Goal: Contribute content

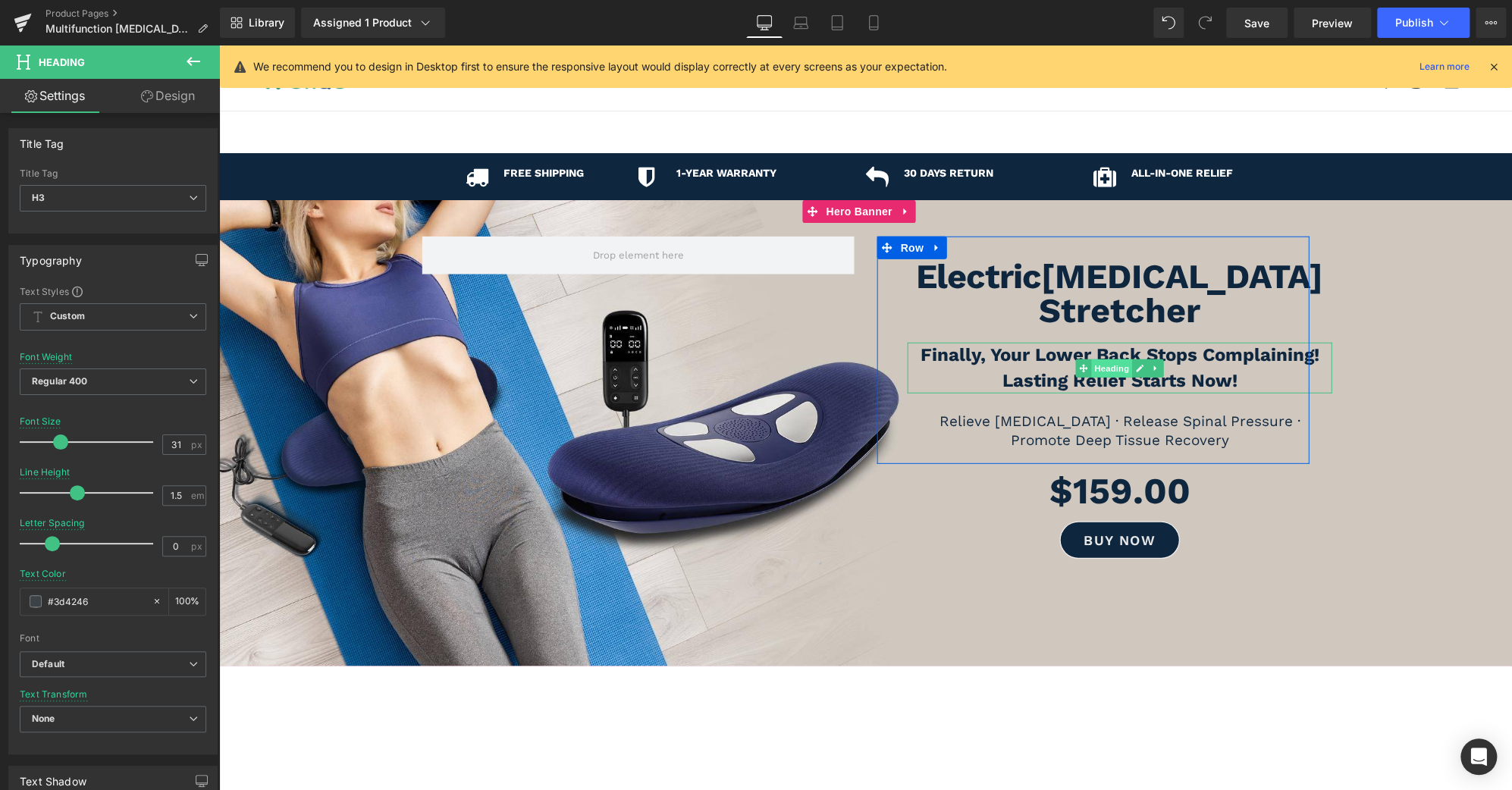
click at [1101, 360] on span "Heading" at bounding box center [1111, 369] width 41 height 18
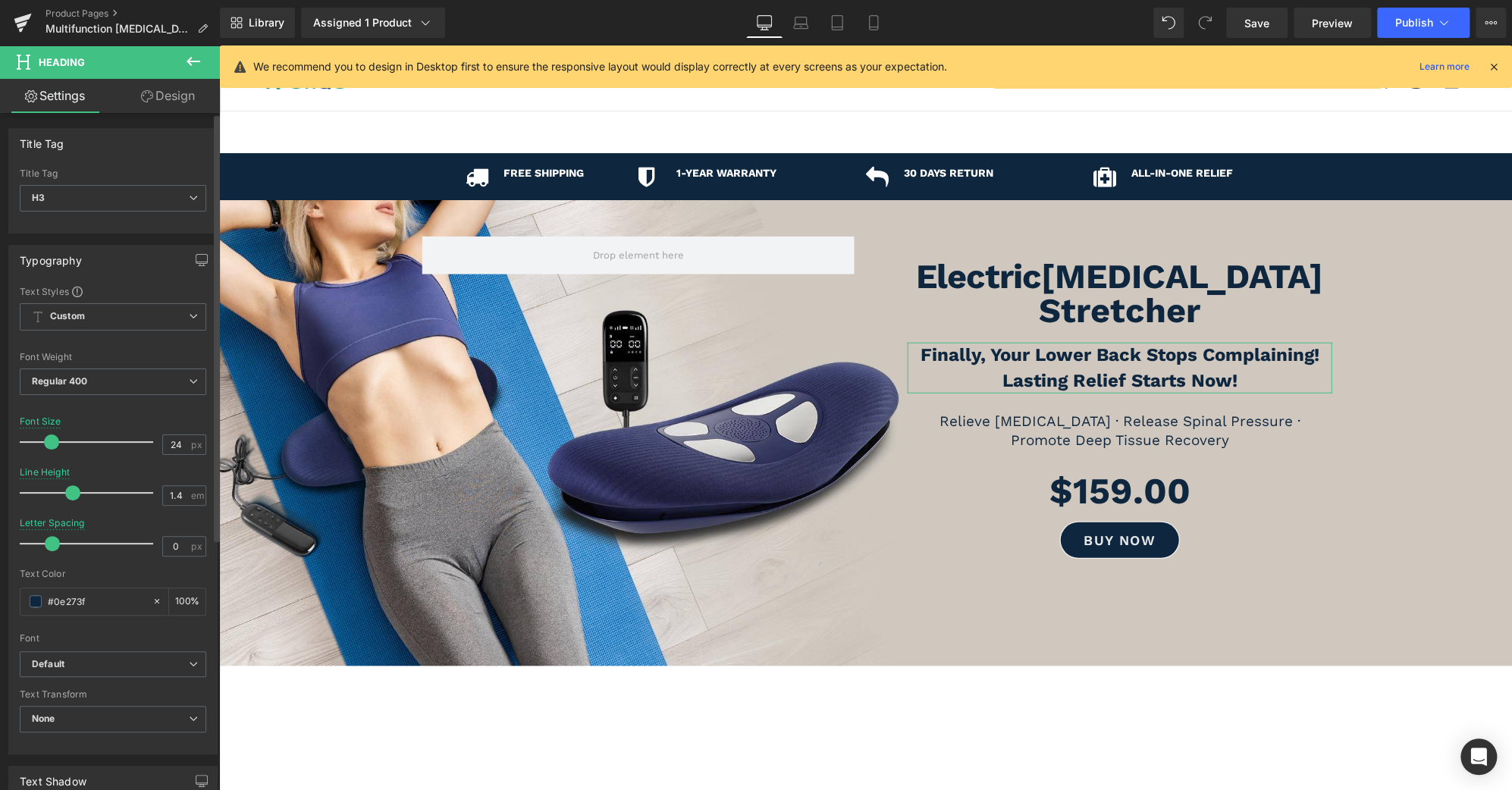
type input "23"
click at [47, 443] on span at bounding box center [50, 442] width 15 height 15
type input "1.3"
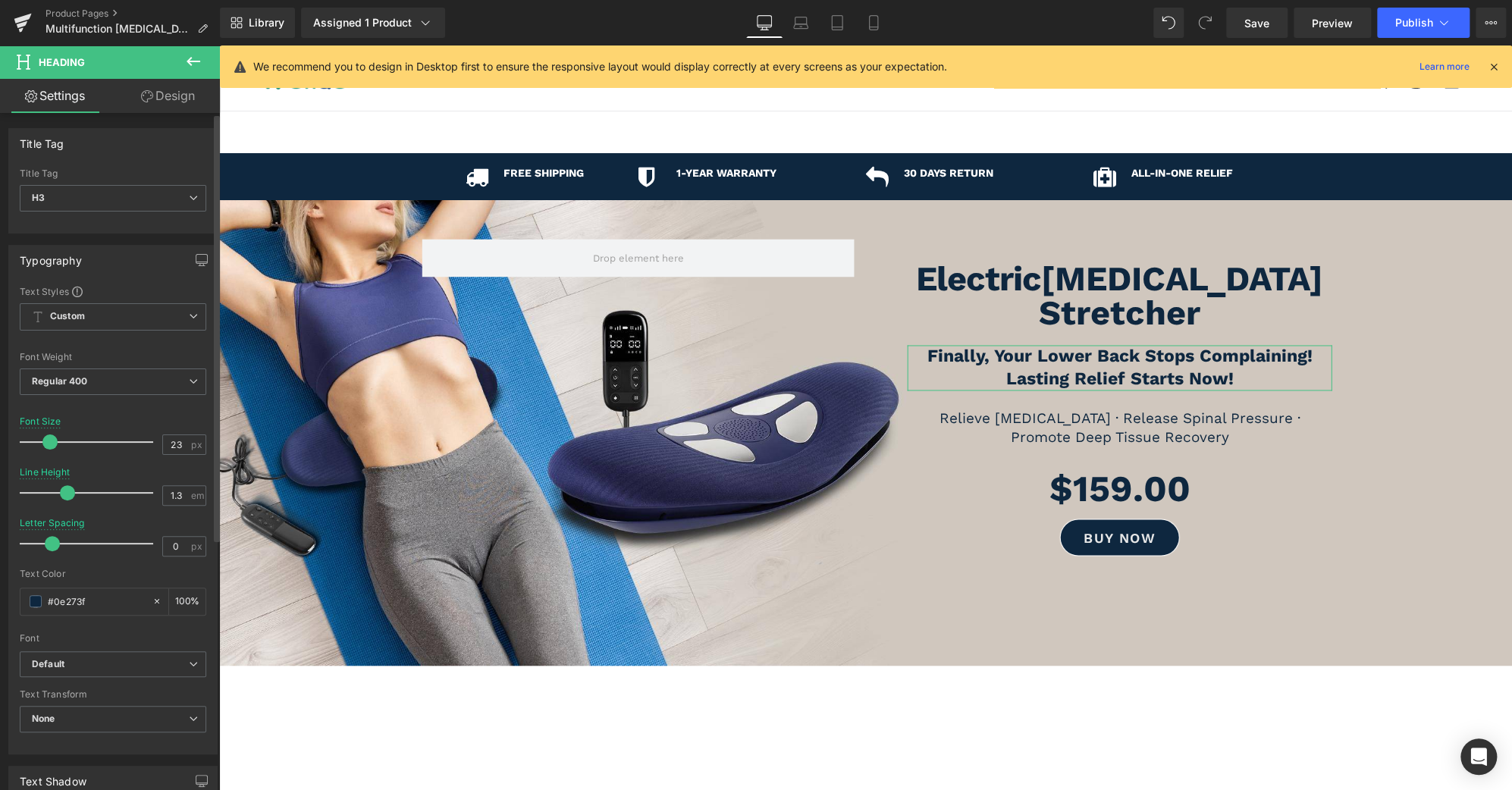
click at [66, 490] on span at bounding box center [67, 493] width 15 height 15
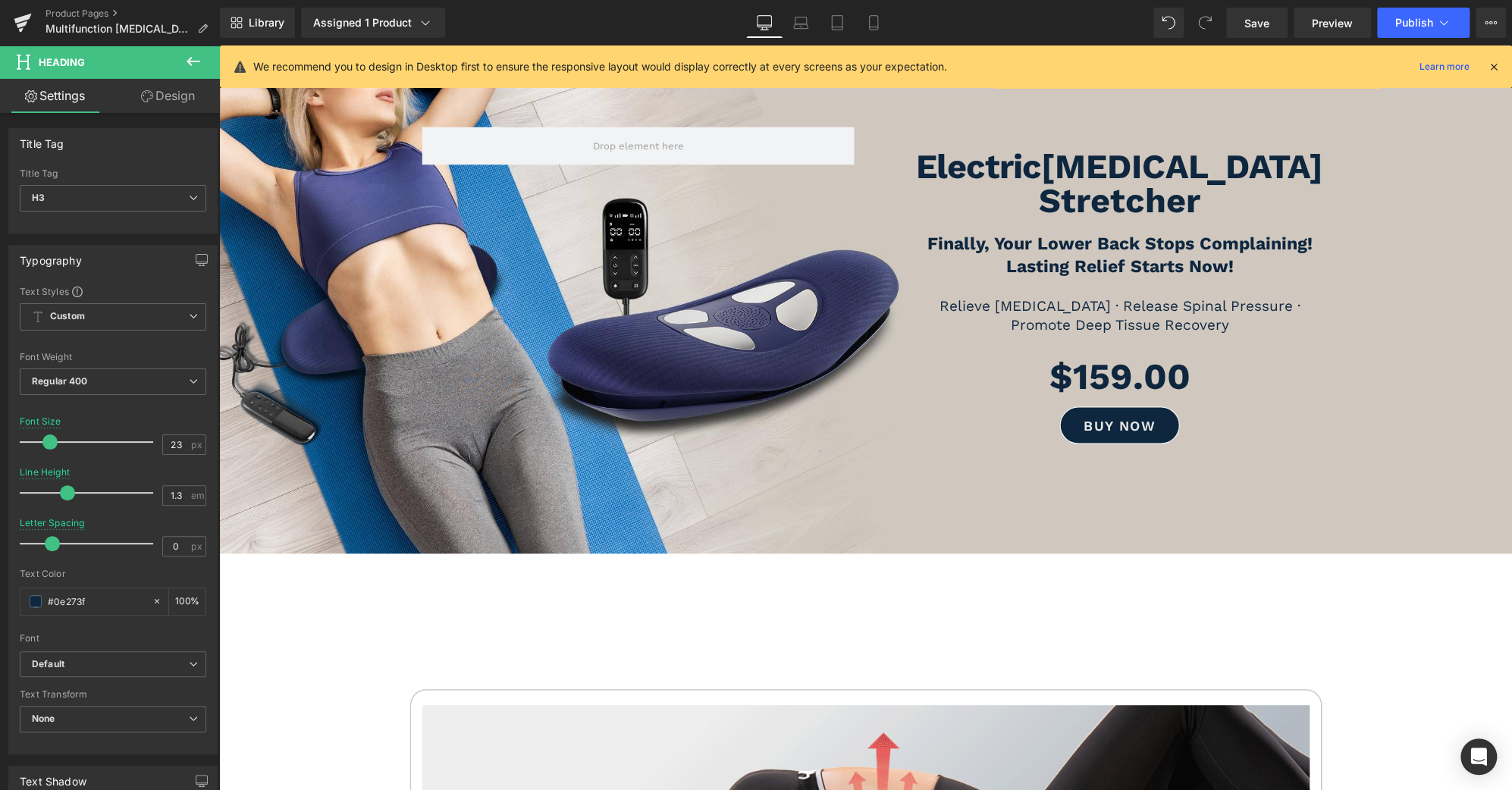
scroll to position [112, 0]
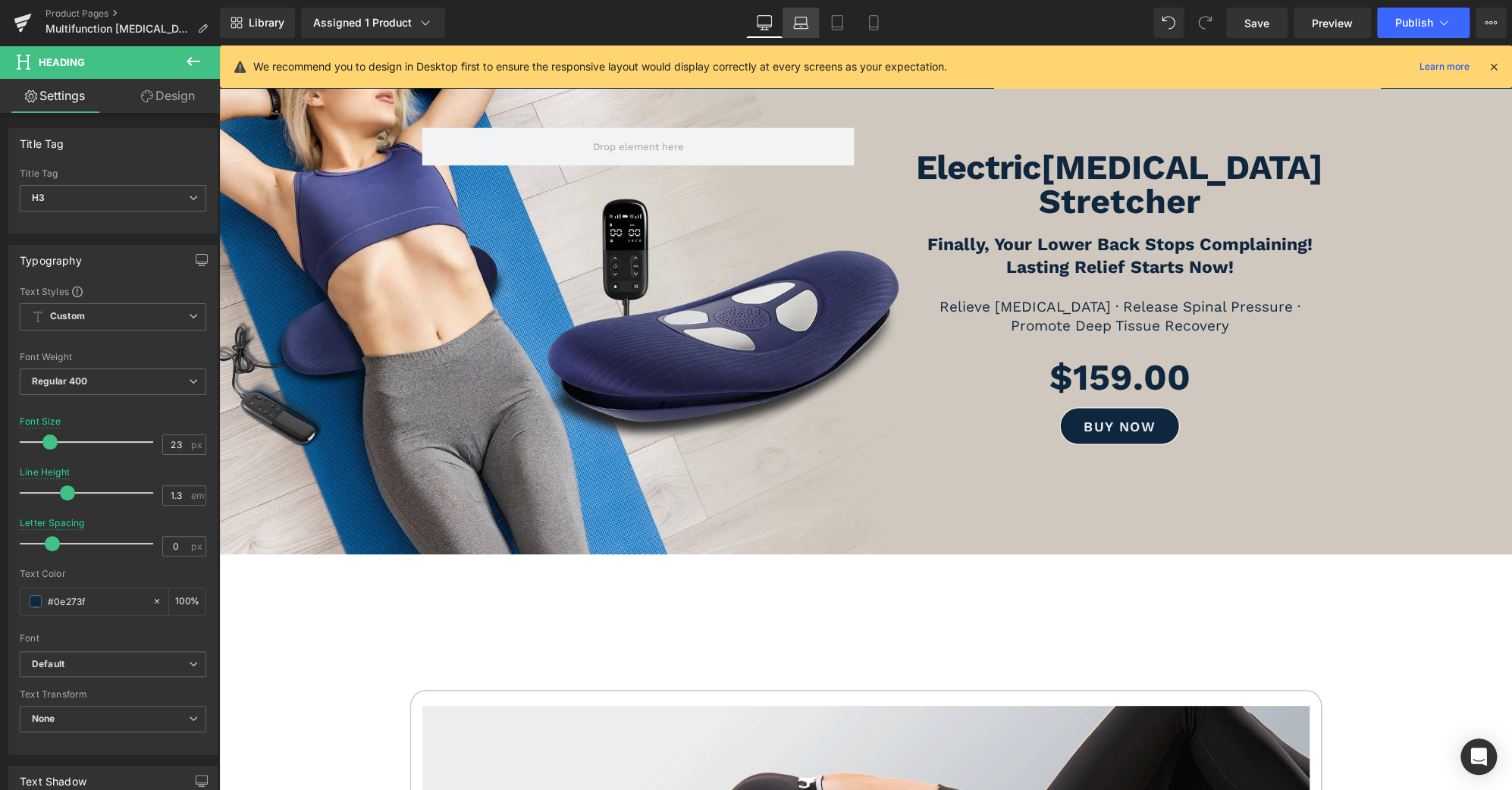
click at [804, 13] on link "Laptop" at bounding box center [801, 22] width 36 height 31
type input "13"
type input "1.2"
type input "100"
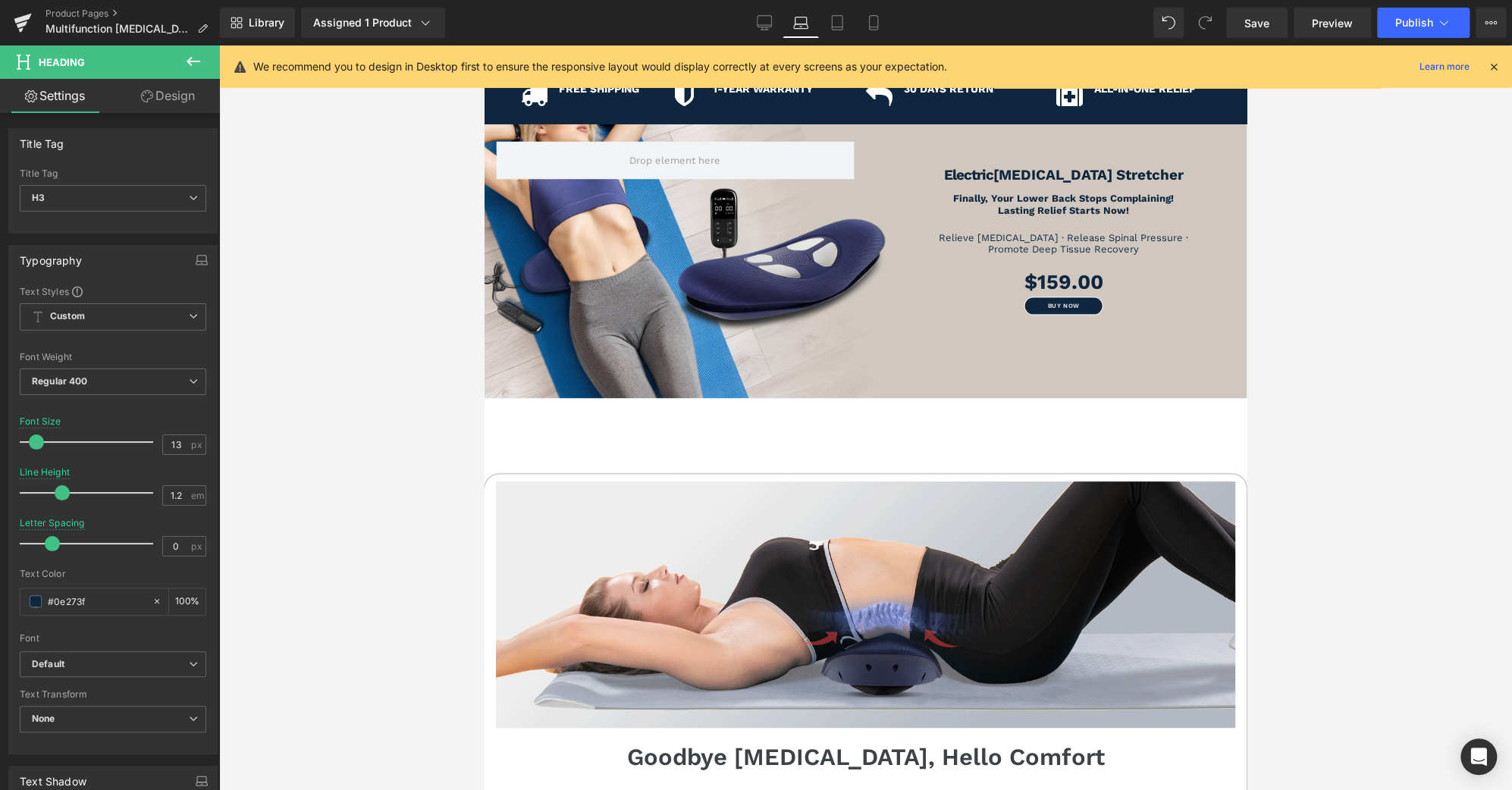
scroll to position [87, 0]
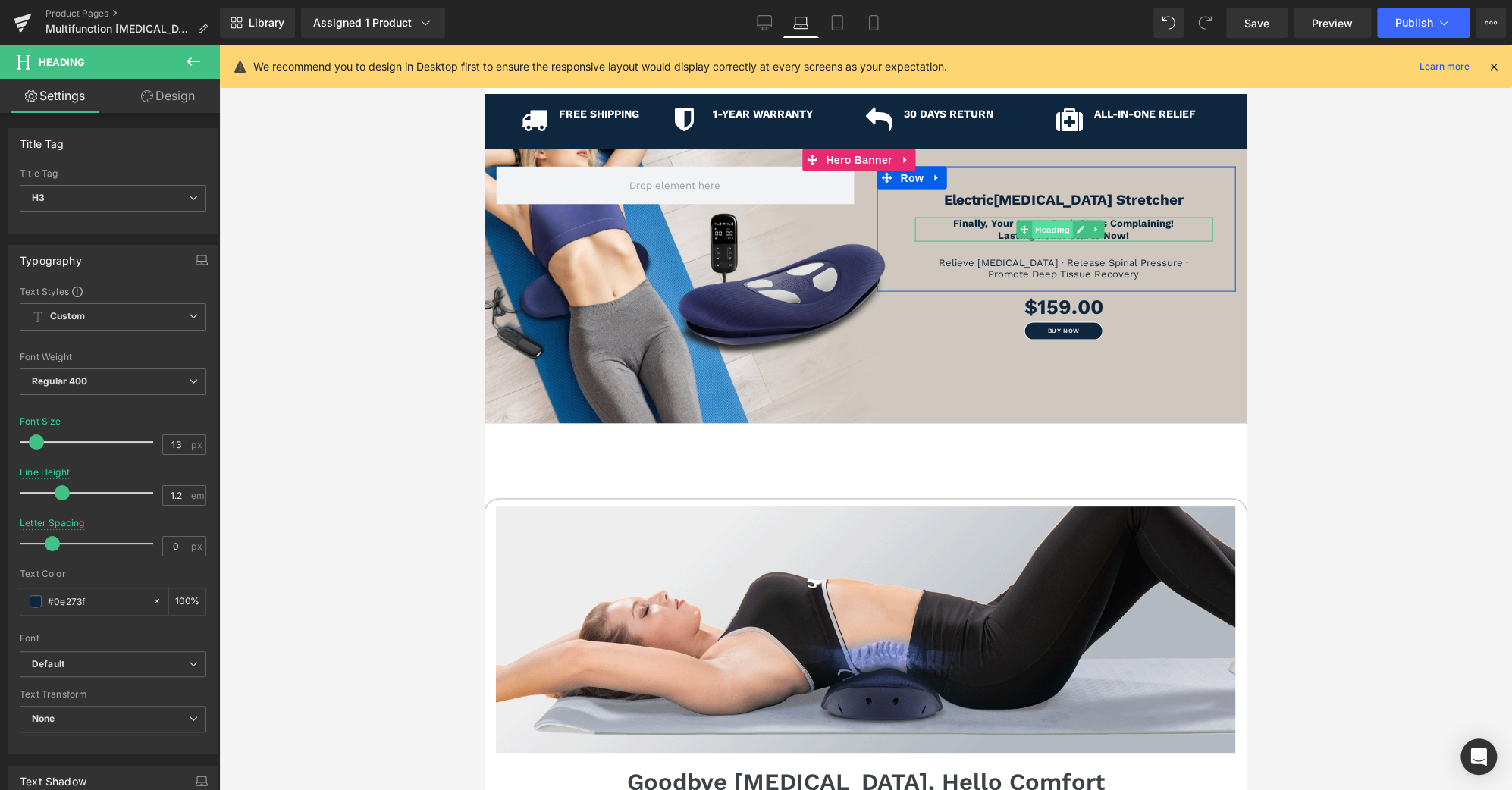
click at [1049, 226] on span "Heading" at bounding box center [1053, 230] width 41 height 18
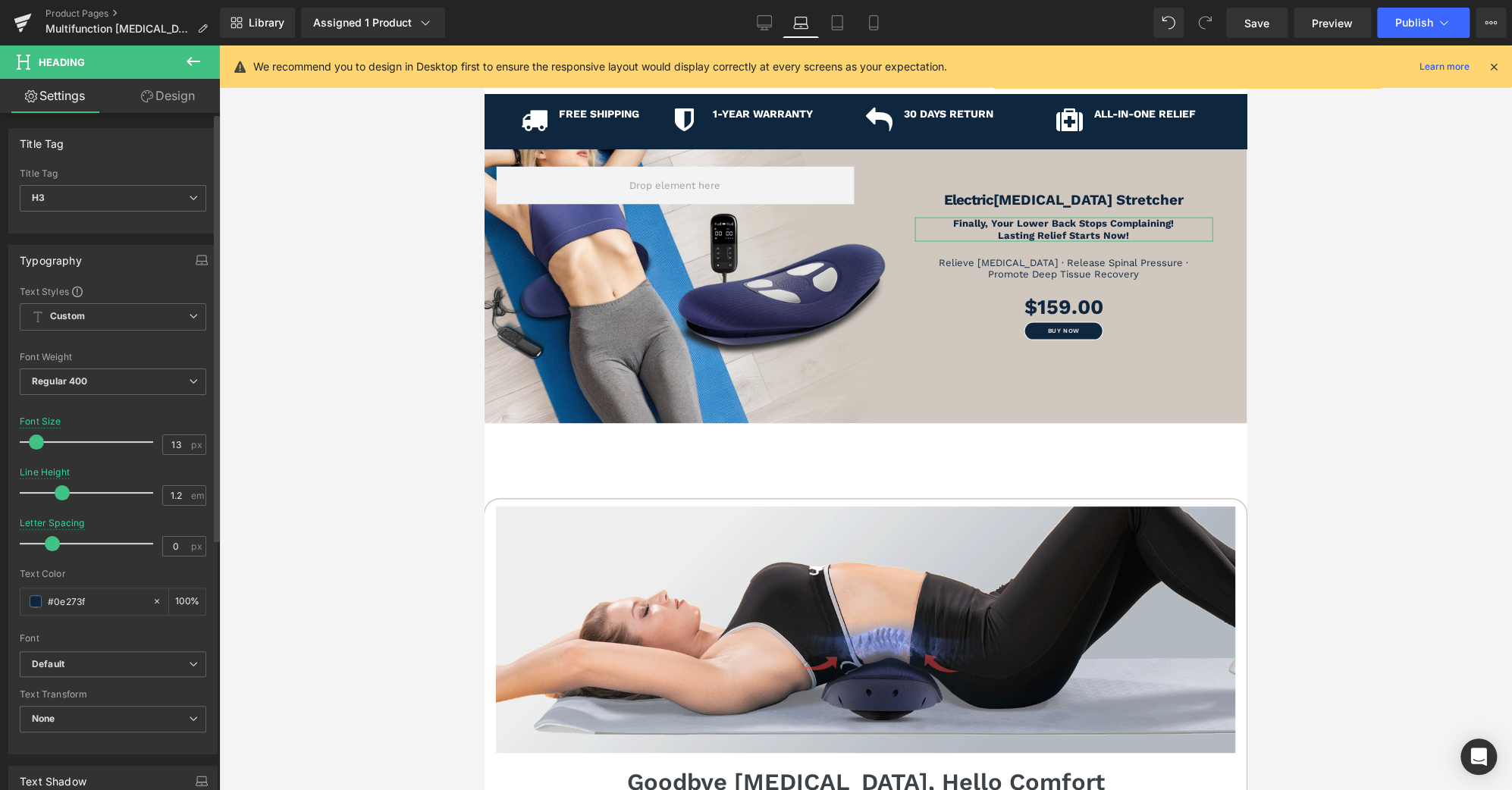
click at [36, 442] on span at bounding box center [36, 442] width 15 height 15
type input "23"
click at [167, 94] on link "Design" at bounding box center [168, 96] width 110 height 35
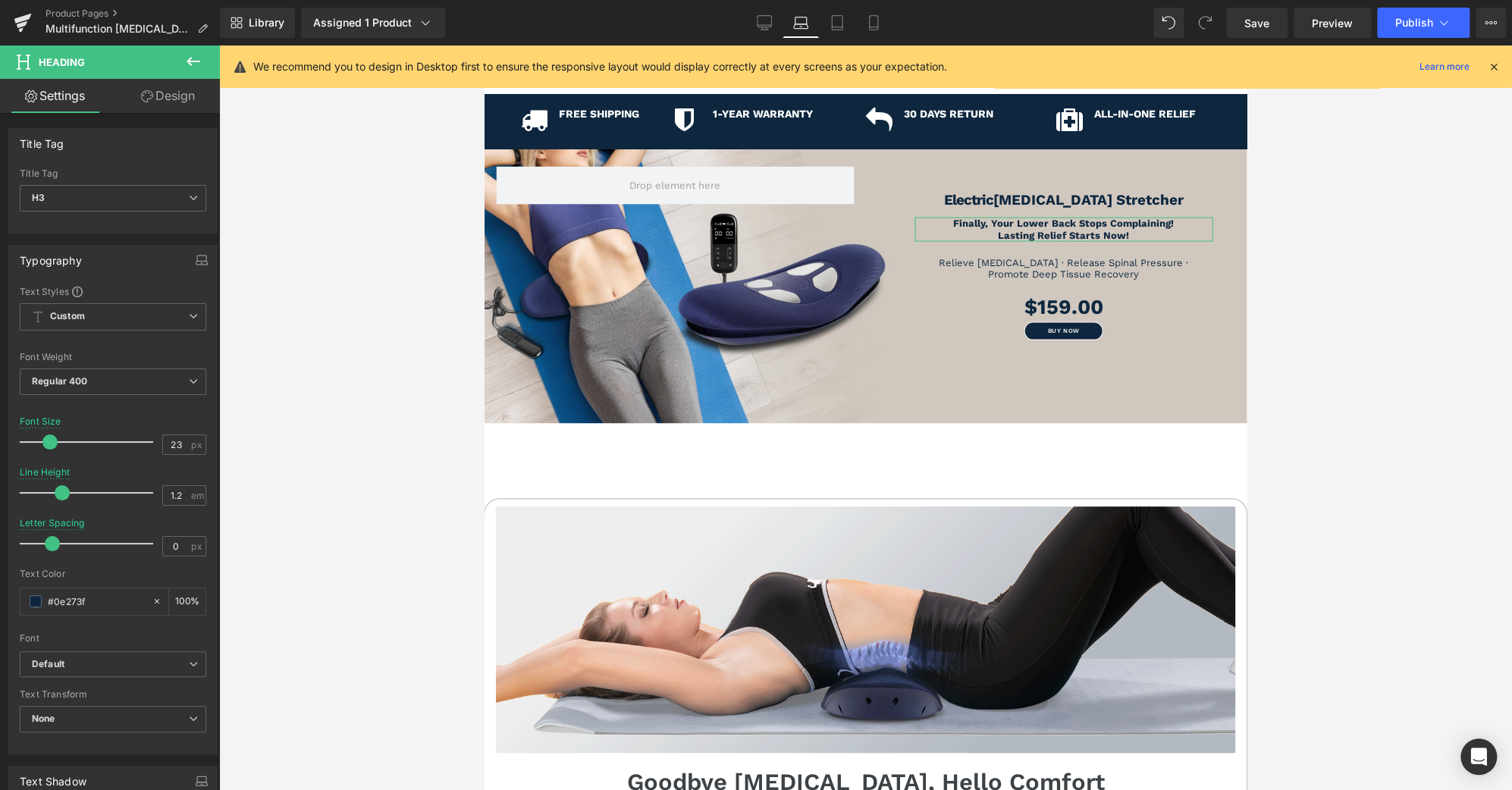
click at [0, 0] on div "Spacing" at bounding box center [0, 0] width 0 height 0
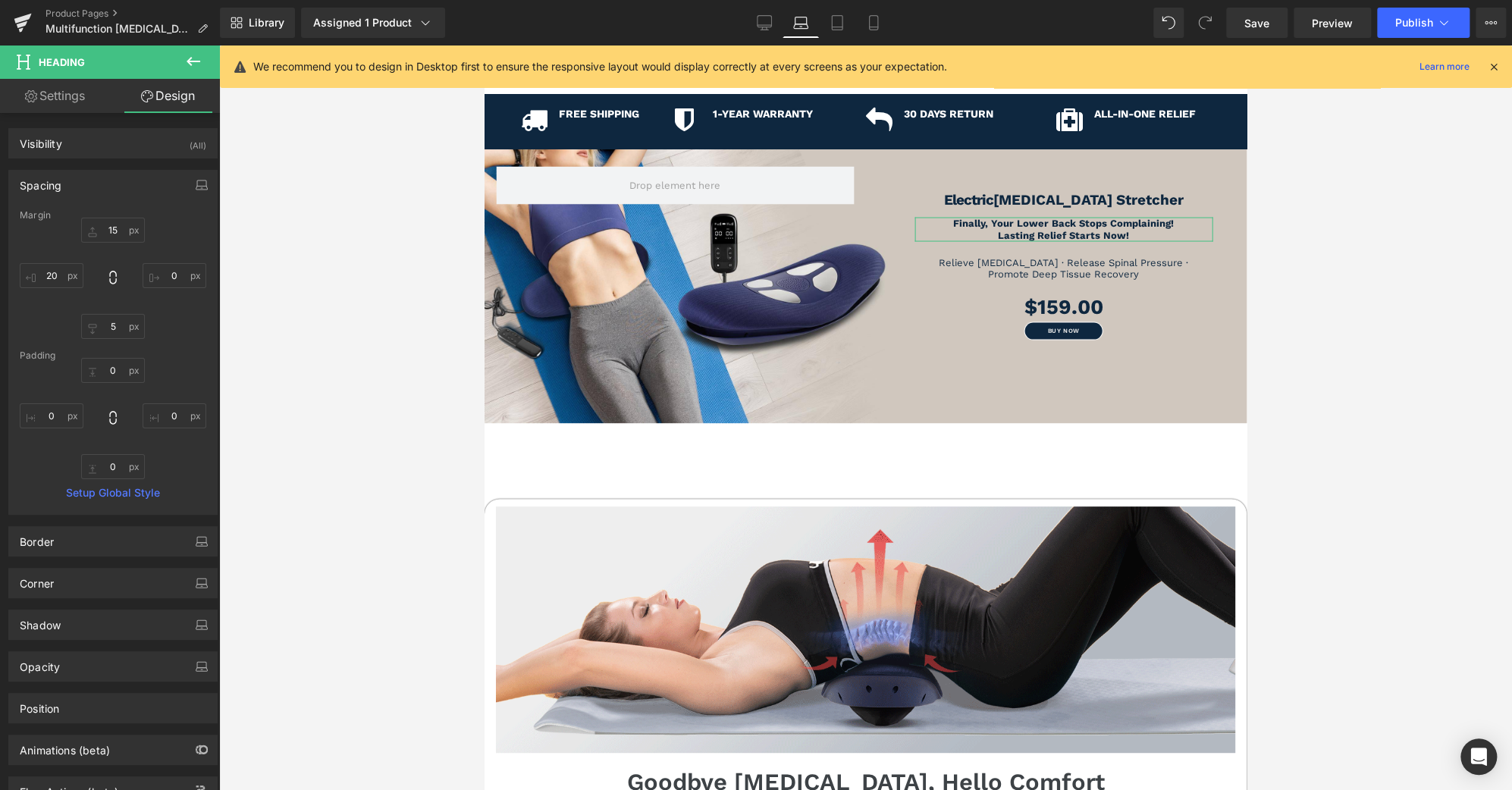
type input "15"
type input "0"
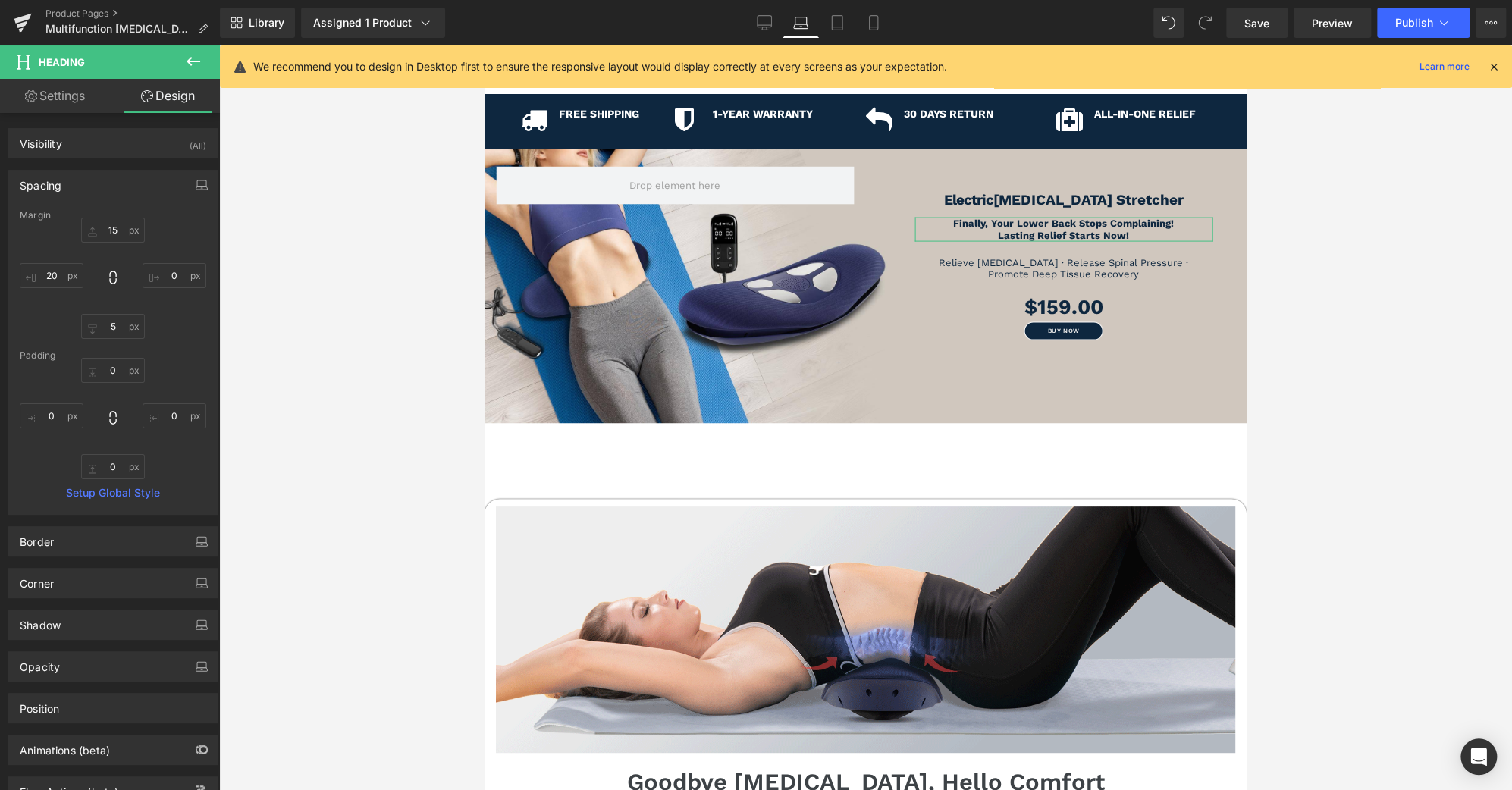
type input "5"
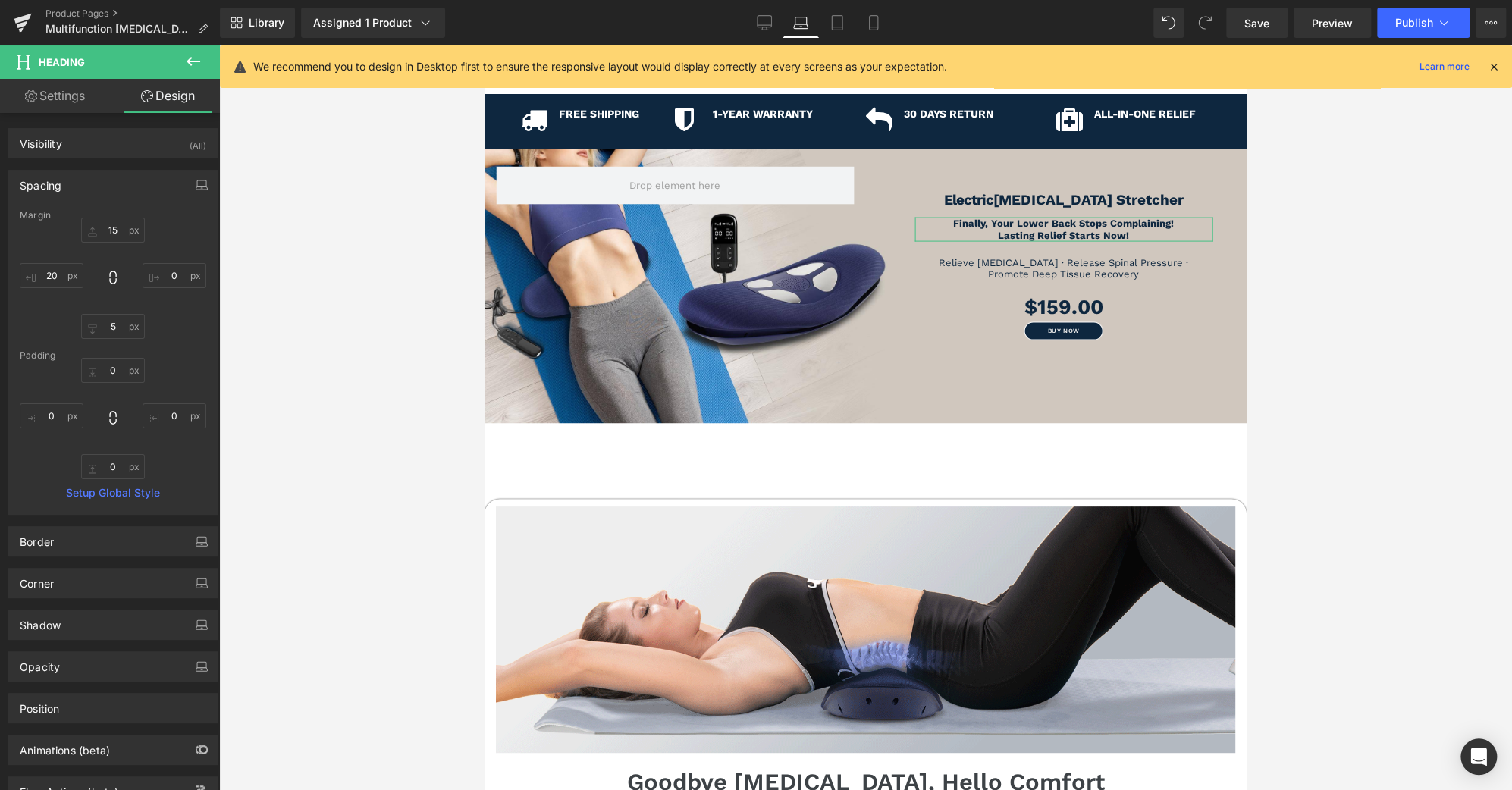
type input "20"
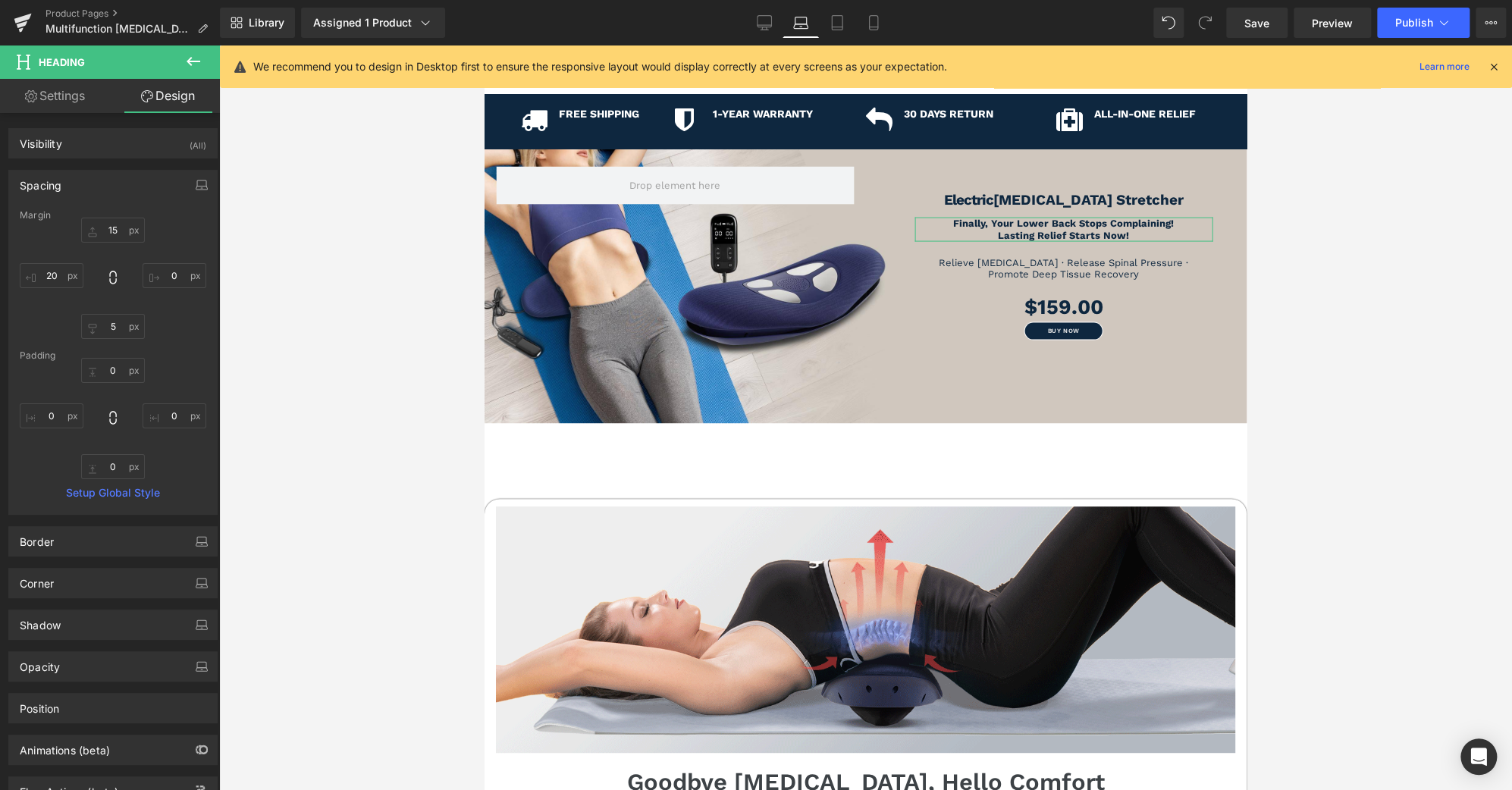
type input "0"
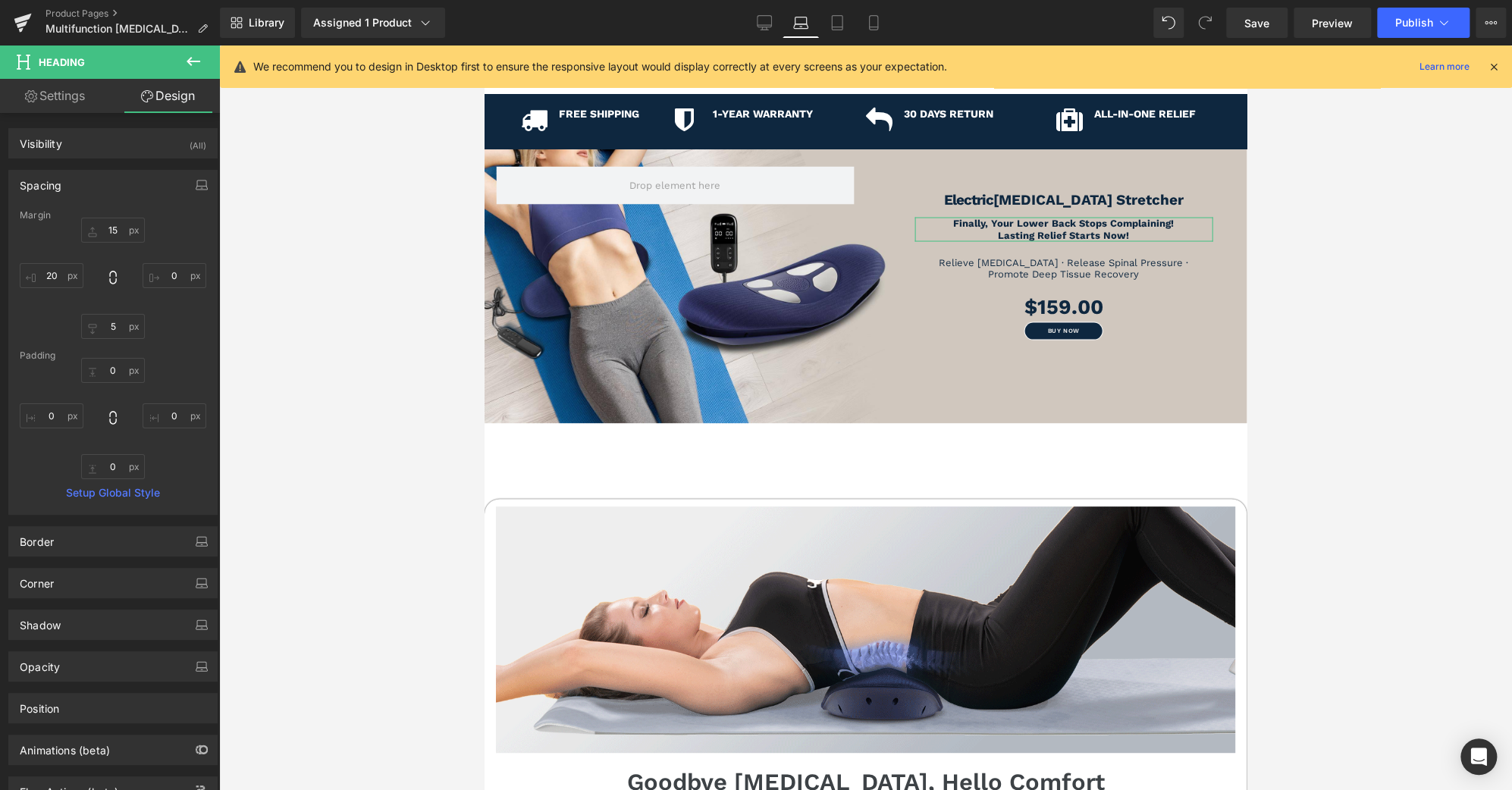
type input "0"
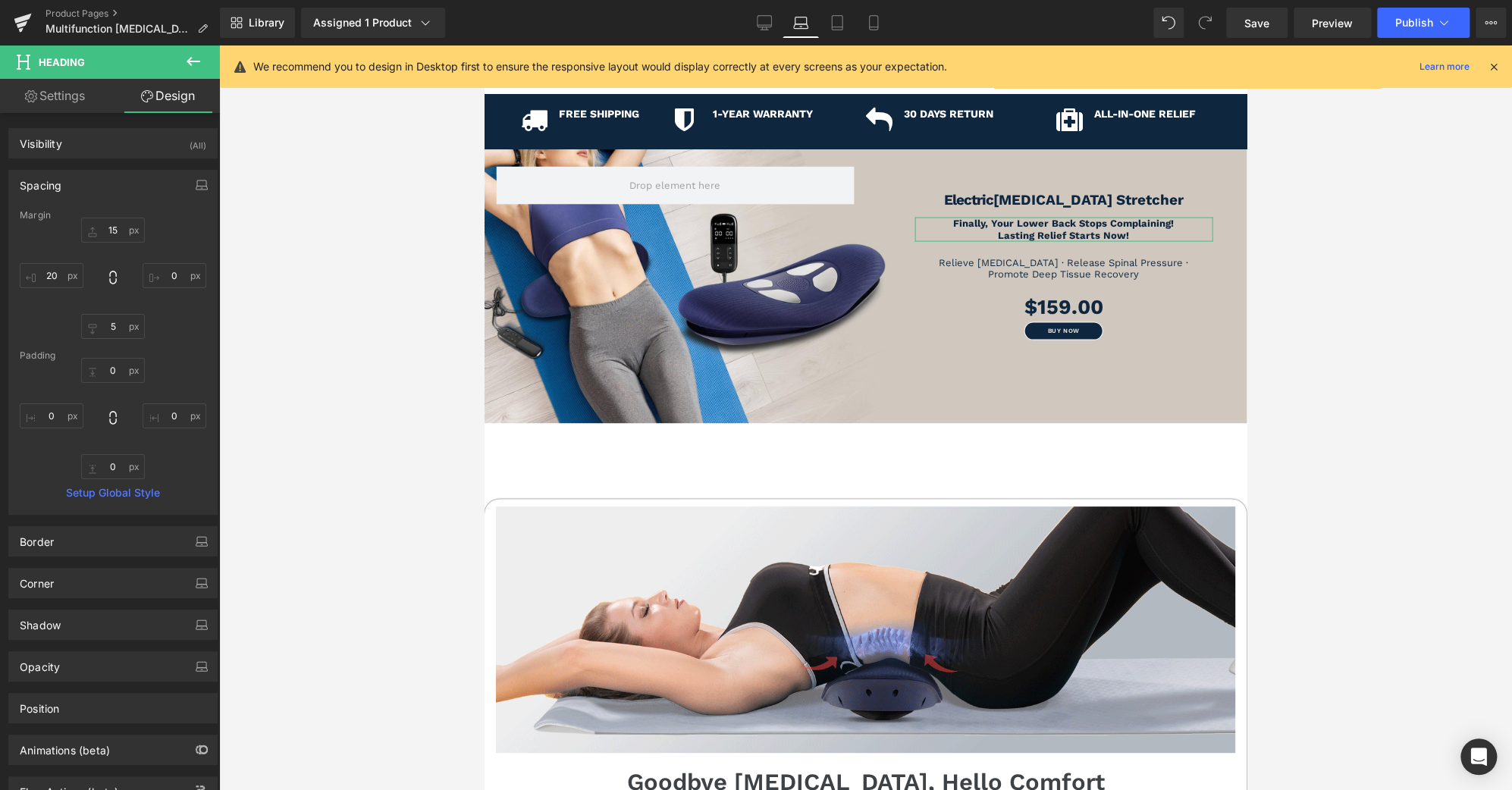
type input "0"
drag, startPoint x: 109, startPoint y: 369, endPoint x: 120, endPoint y: 371, distance: 11.2
click at [109, 369] on input "0" at bounding box center [112, 370] width 63 height 25
click at [114, 330] on input "5" at bounding box center [112, 326] width 63 height 25
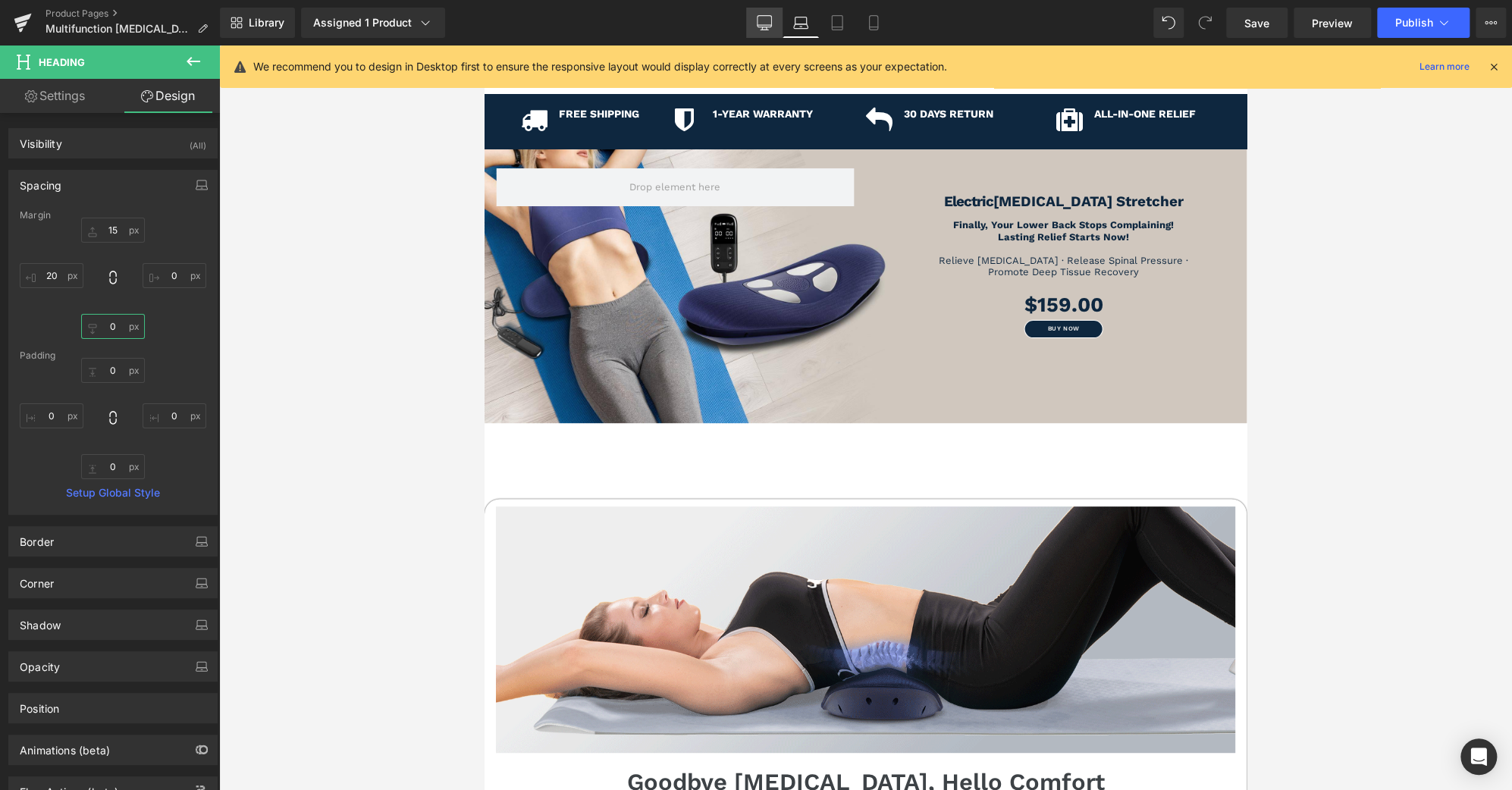
type input "0"
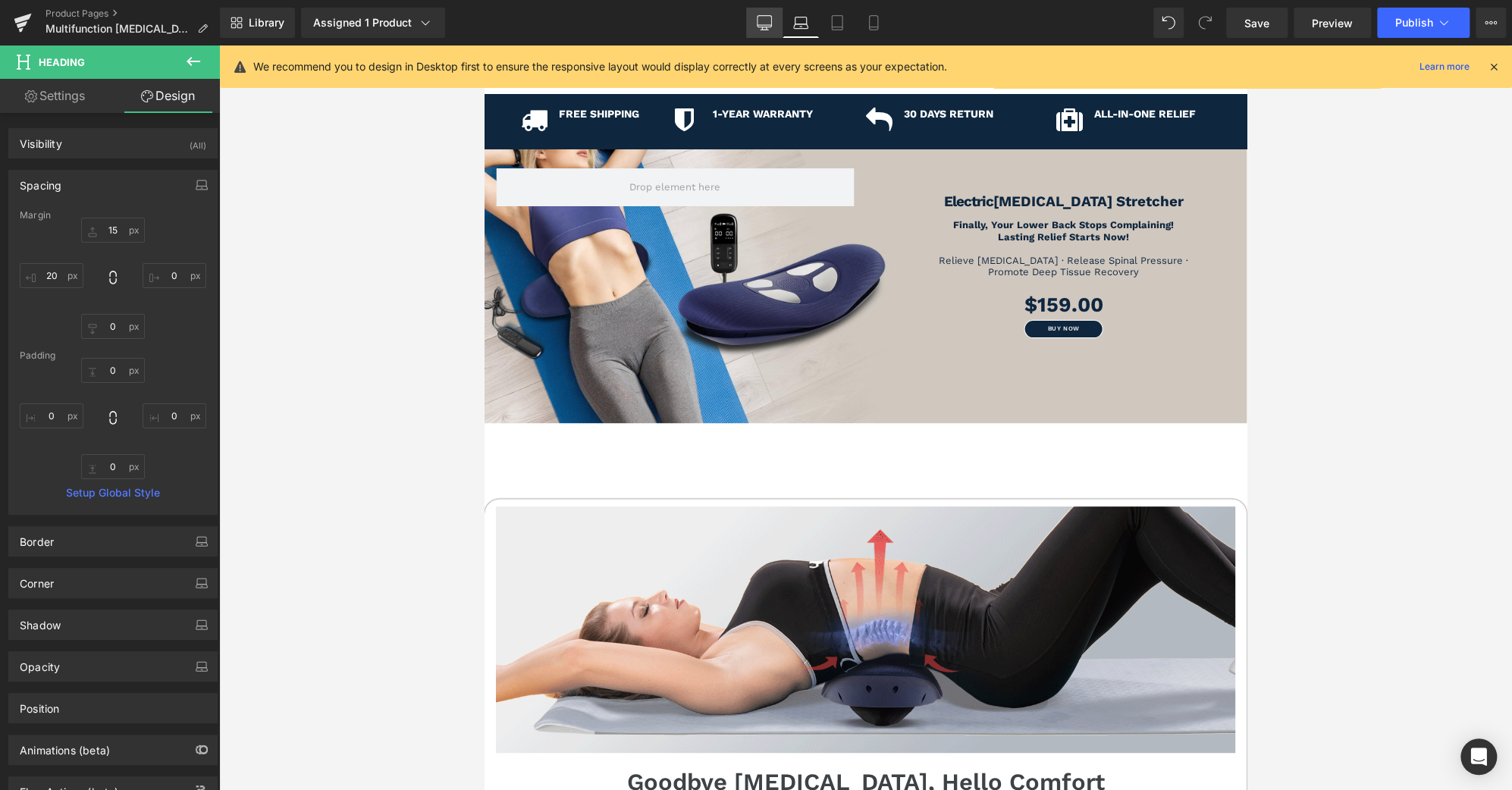
click at [765, 19] on icon at bounding box center [764, 22] width 15 height 15
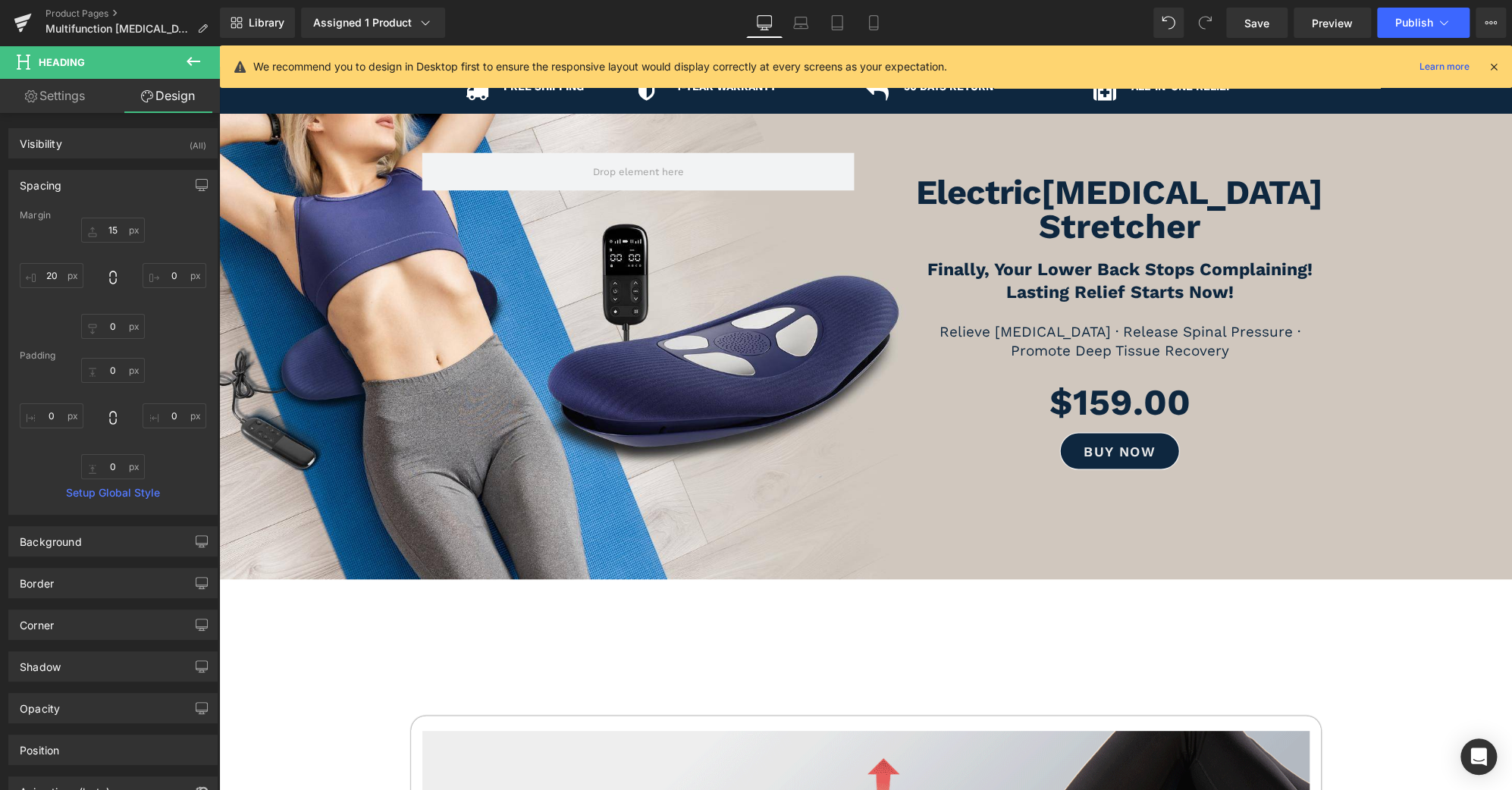
type input "20"
type input "-60"
type input "20"
type input "10"
type input "0"
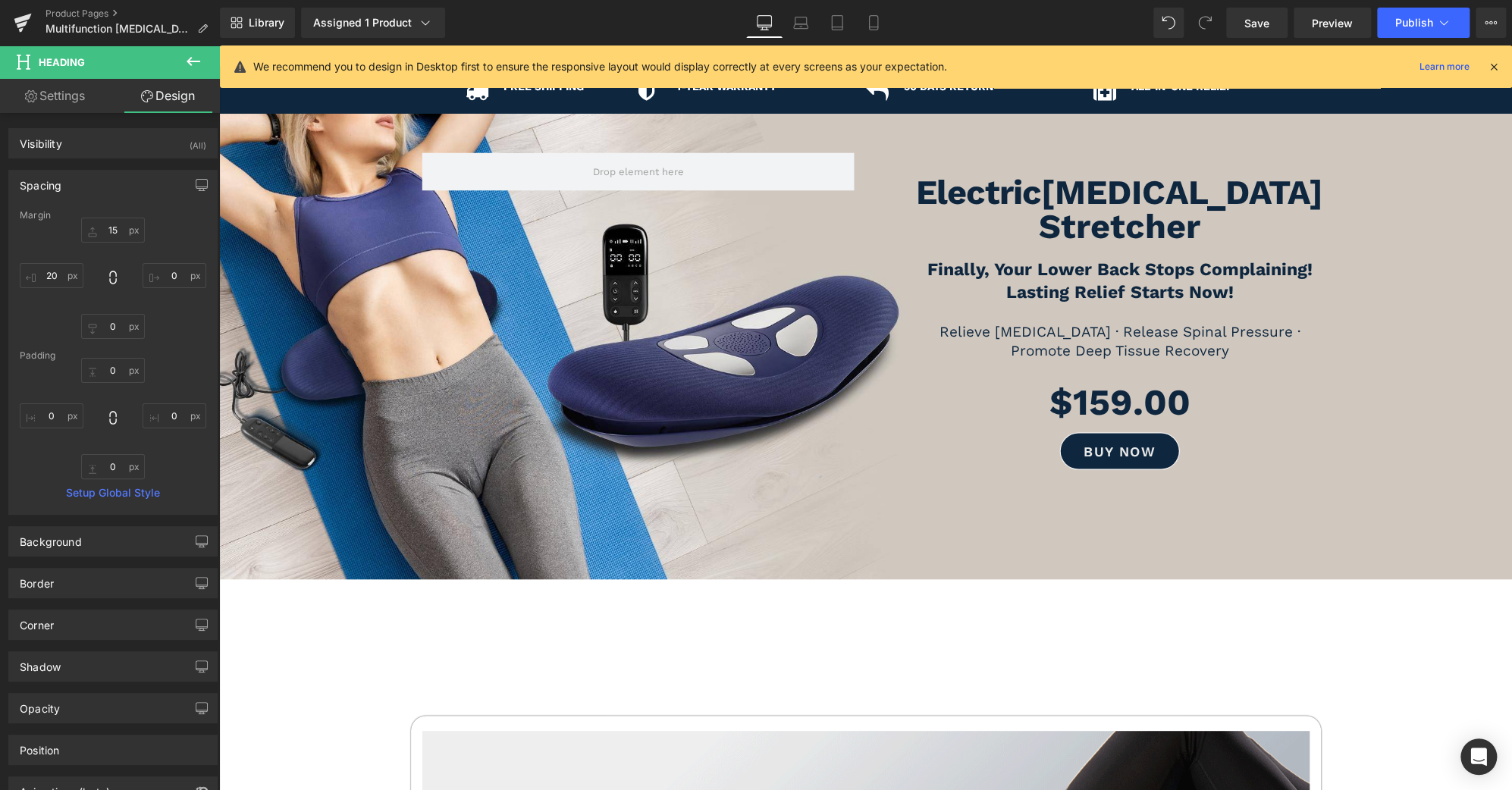
type input "0"
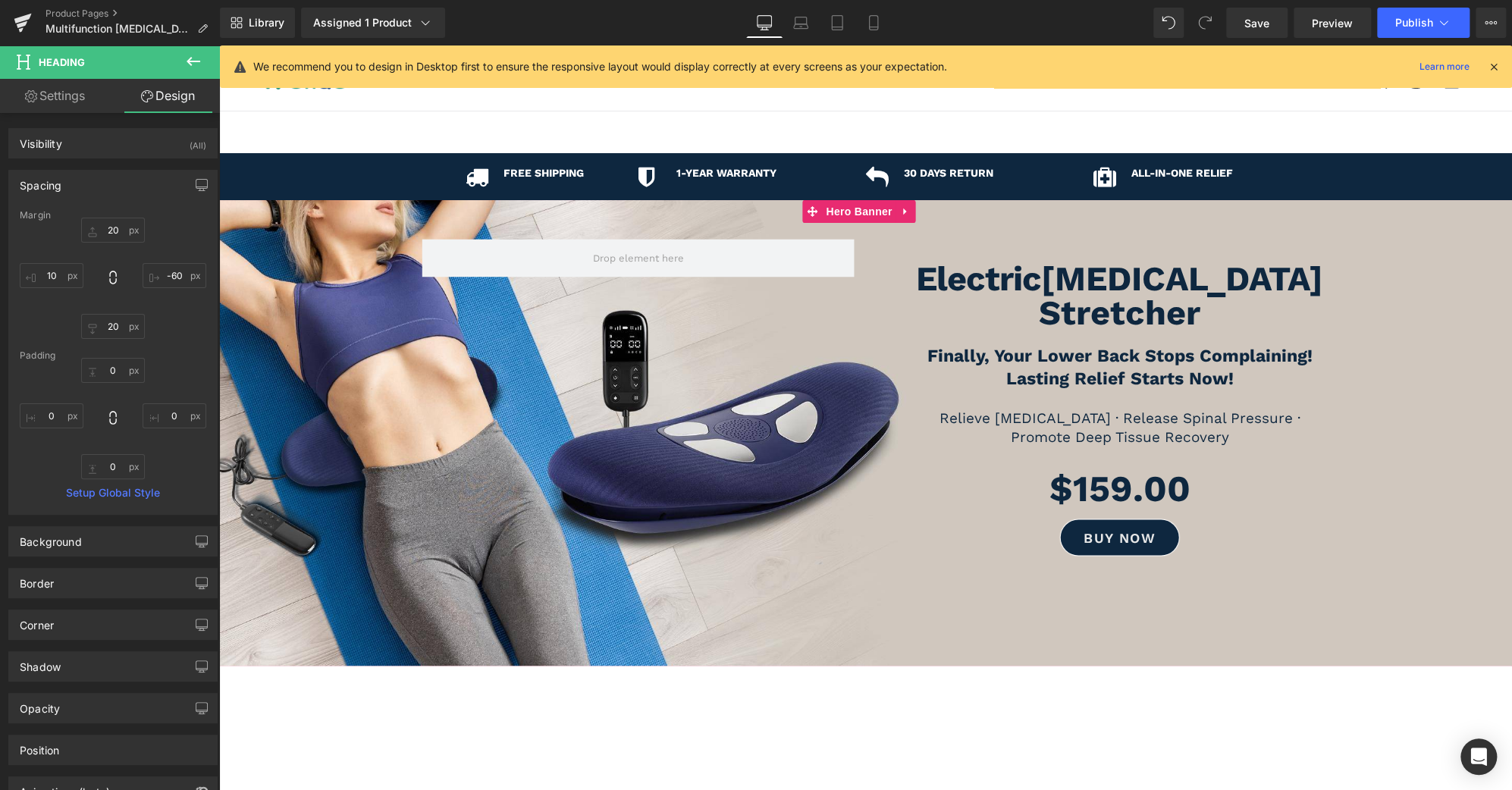
scroll to position [0, 0]
click at [844, 21] on icon at bounding box center [837, 22] width 15 height 15
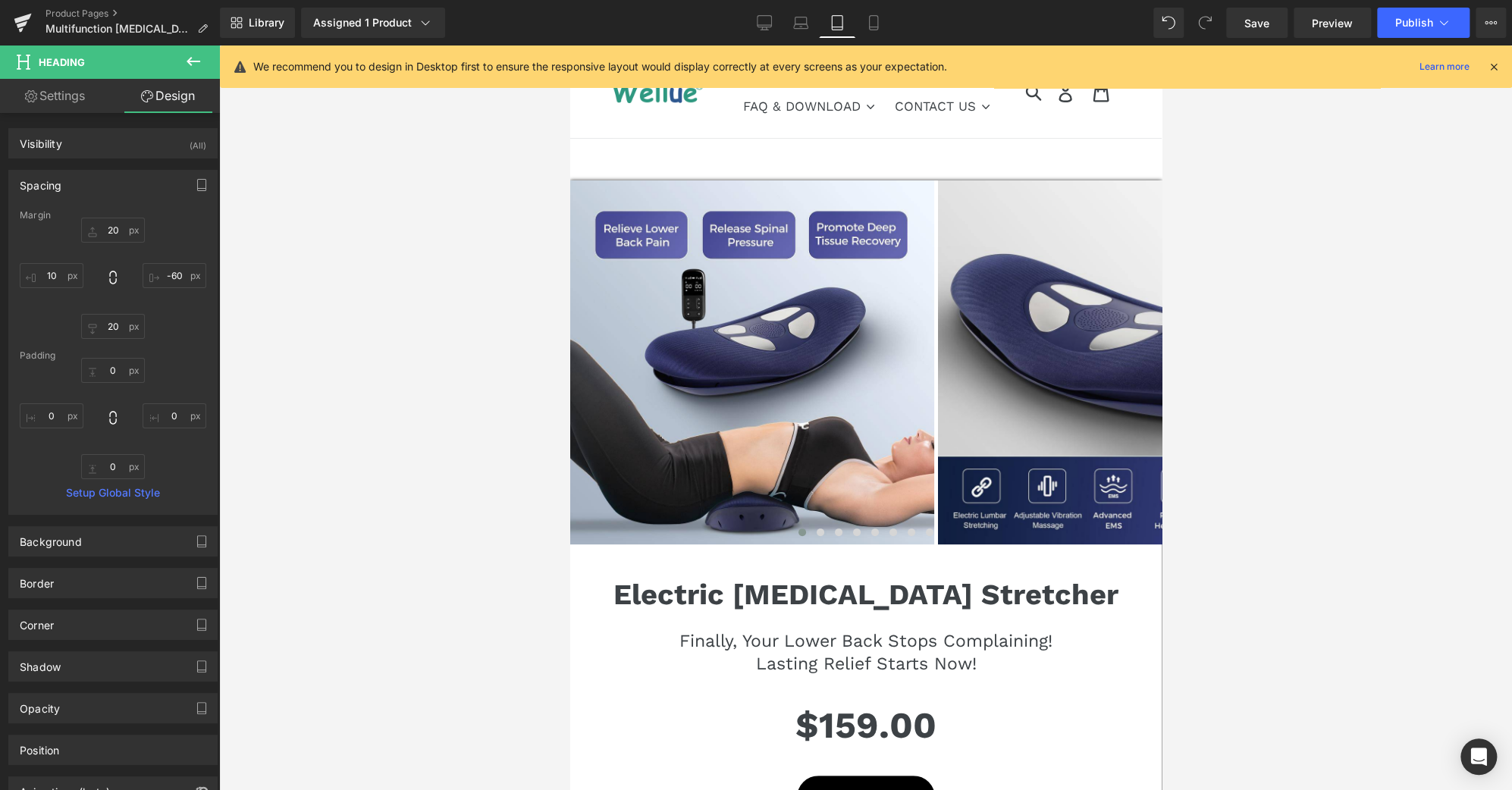
type input "0"
type input "-4"
type input "40"
type input "100"
type input "0"
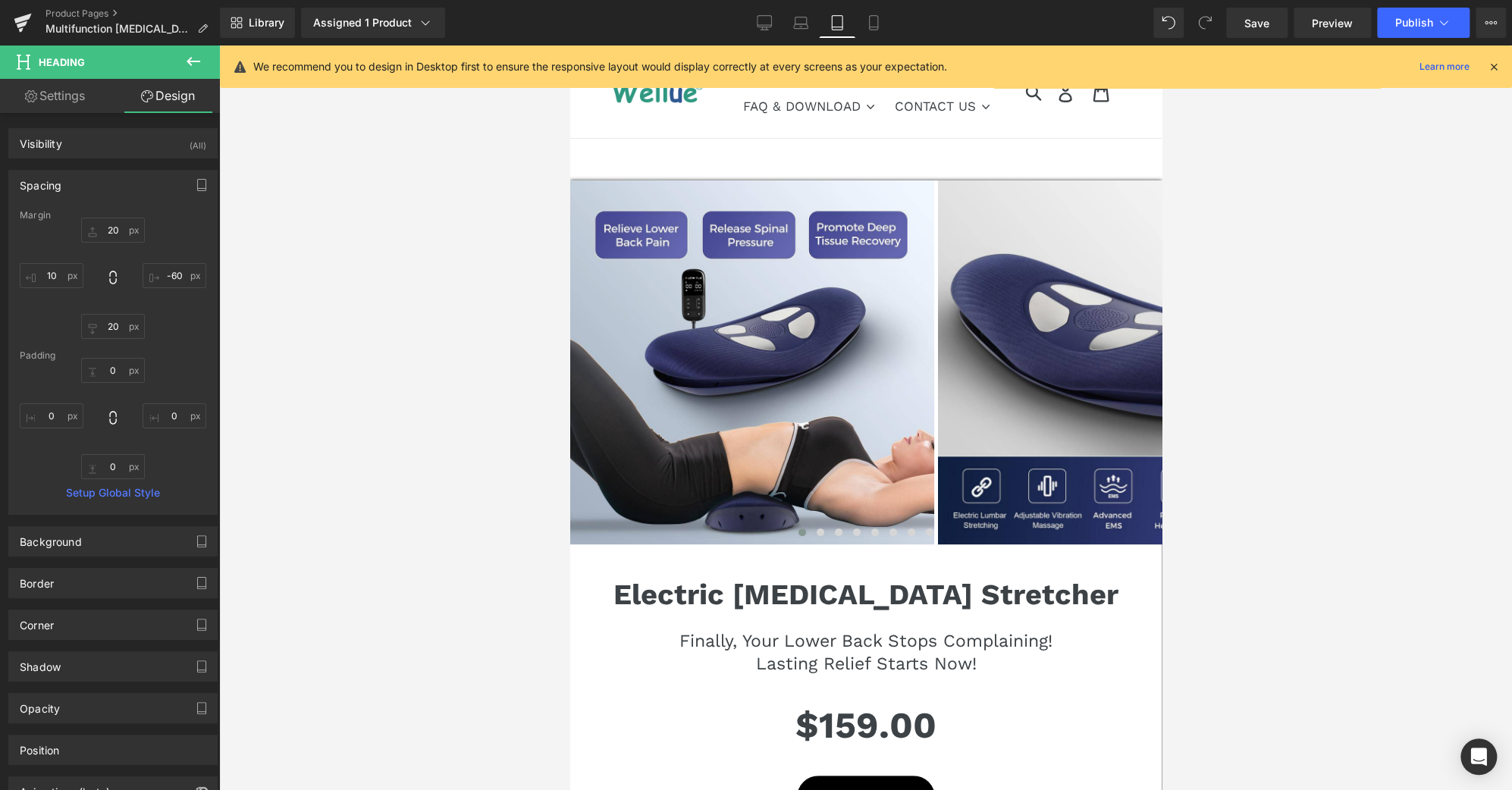
type input "0"
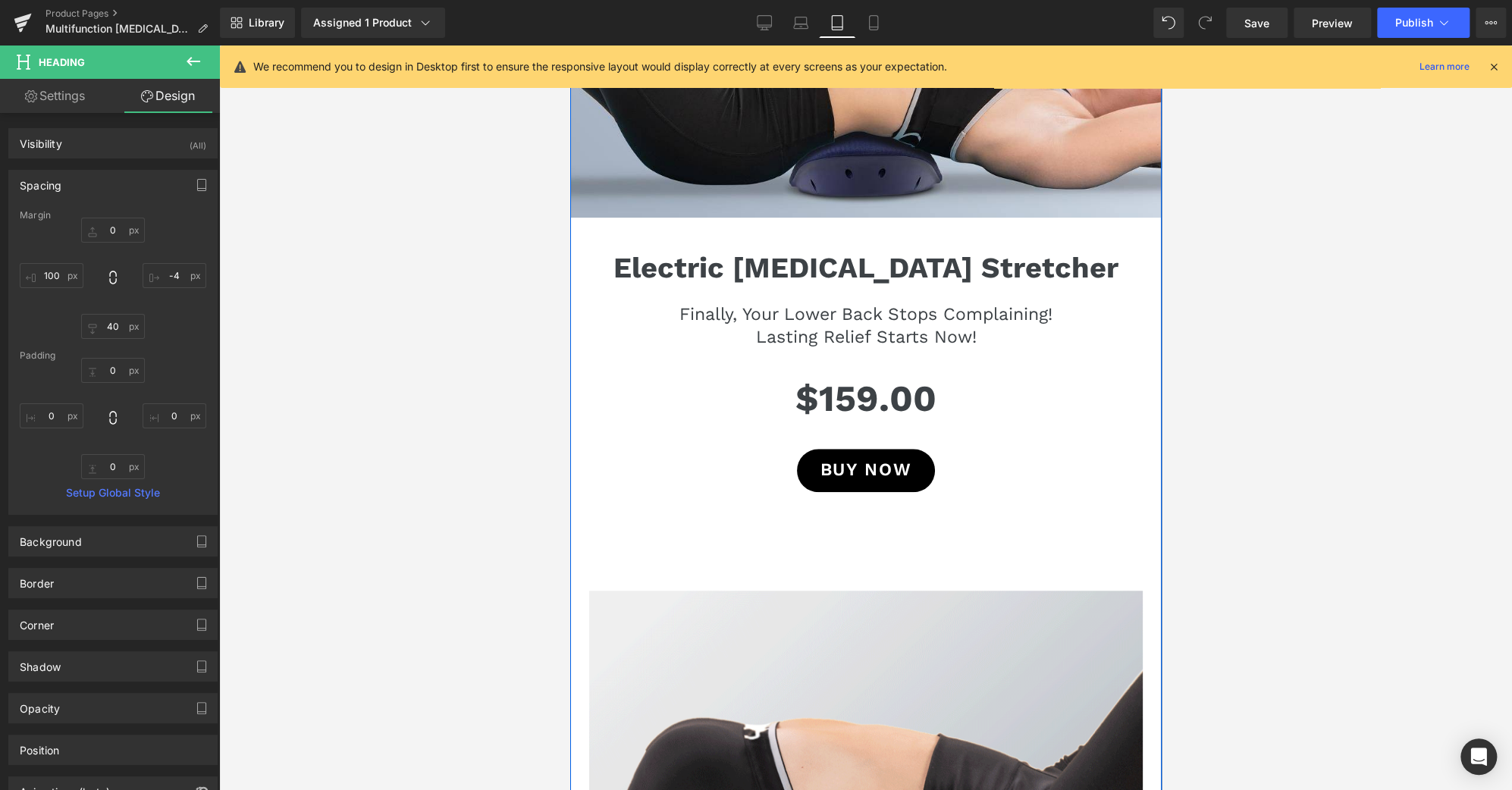
scroll to position [558, 0]
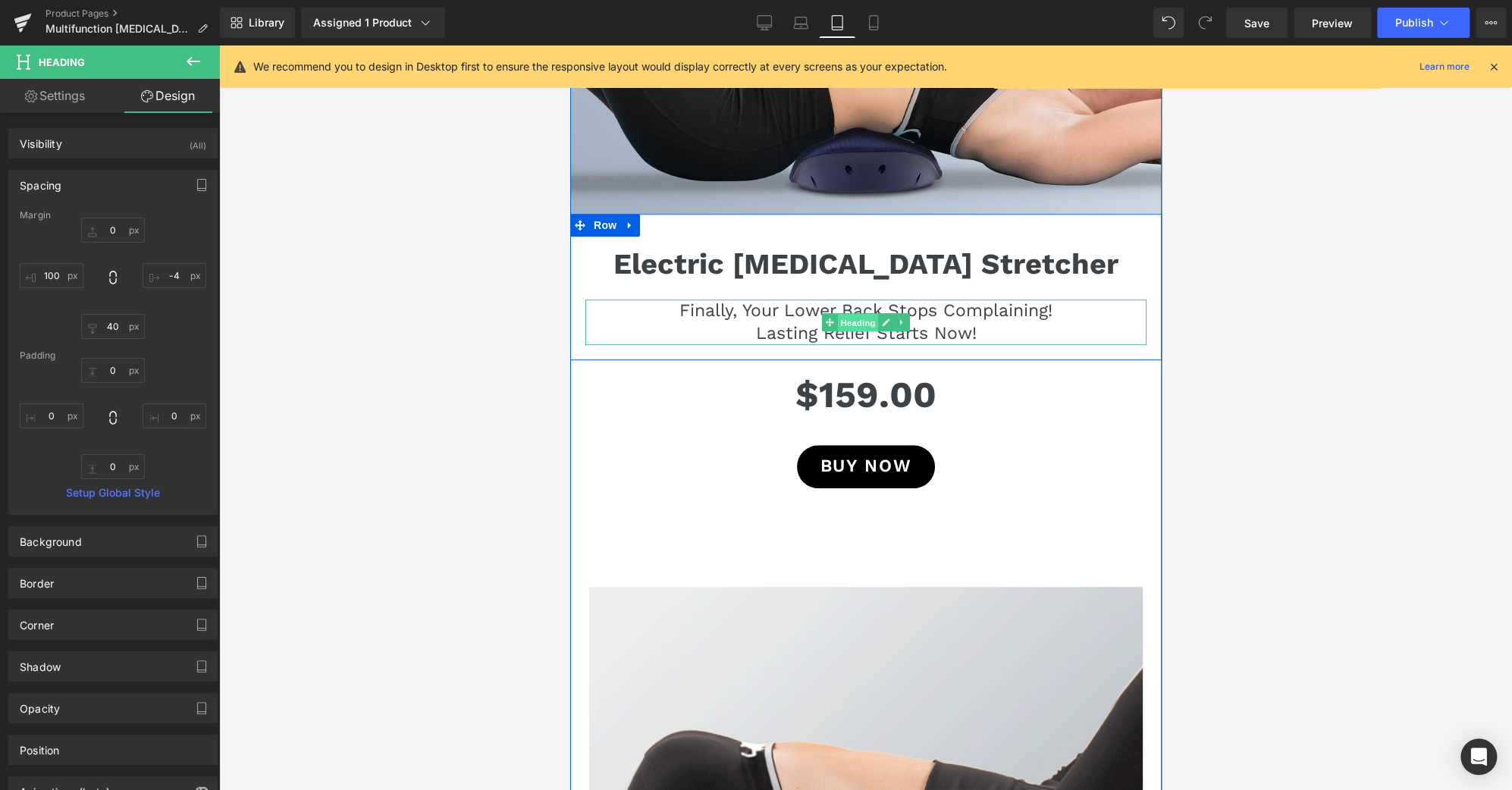
click at [855, 325] on span "Heading" at bounding box center [858, 323] width 41 height 18
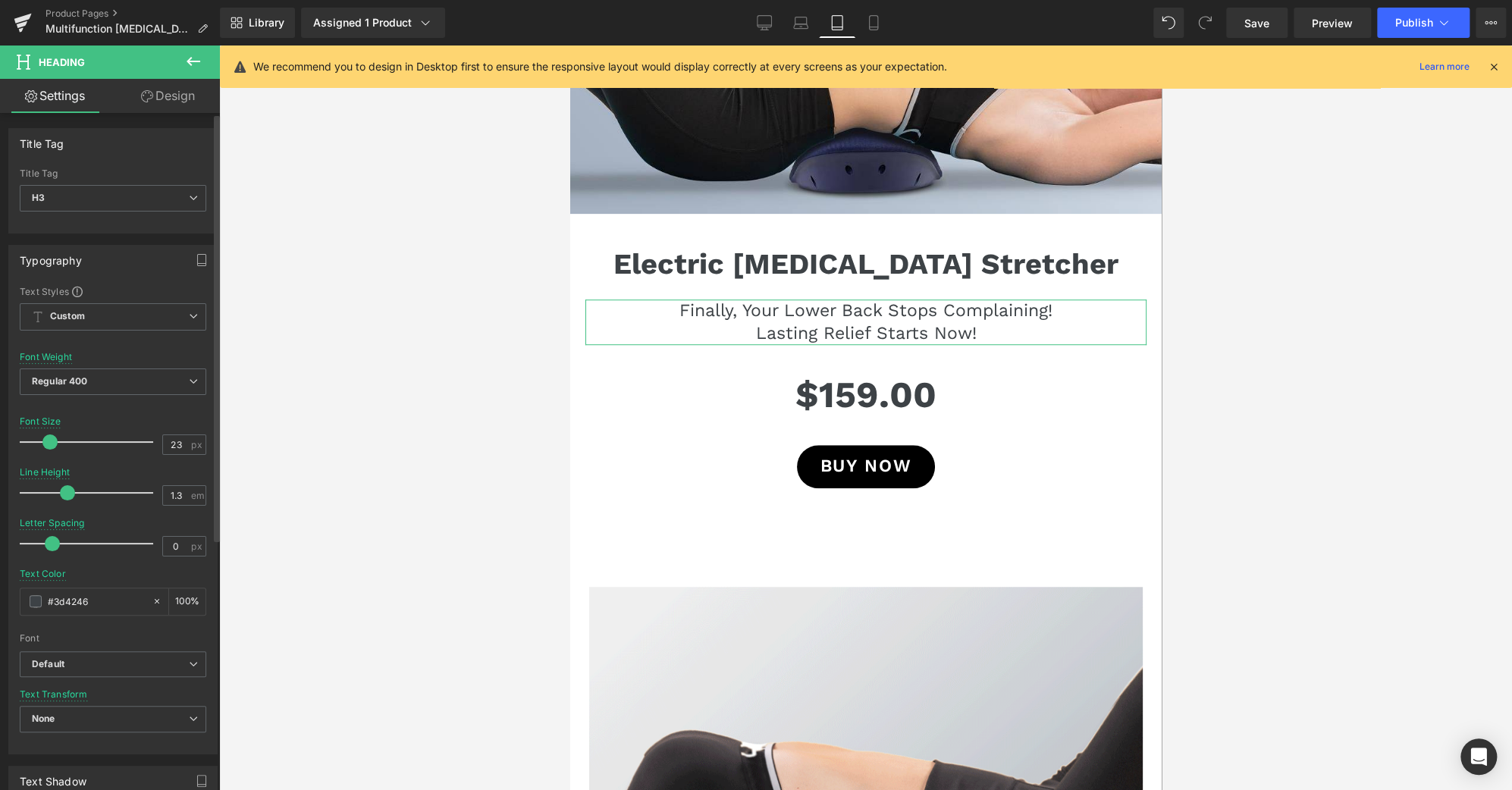
type input "24"
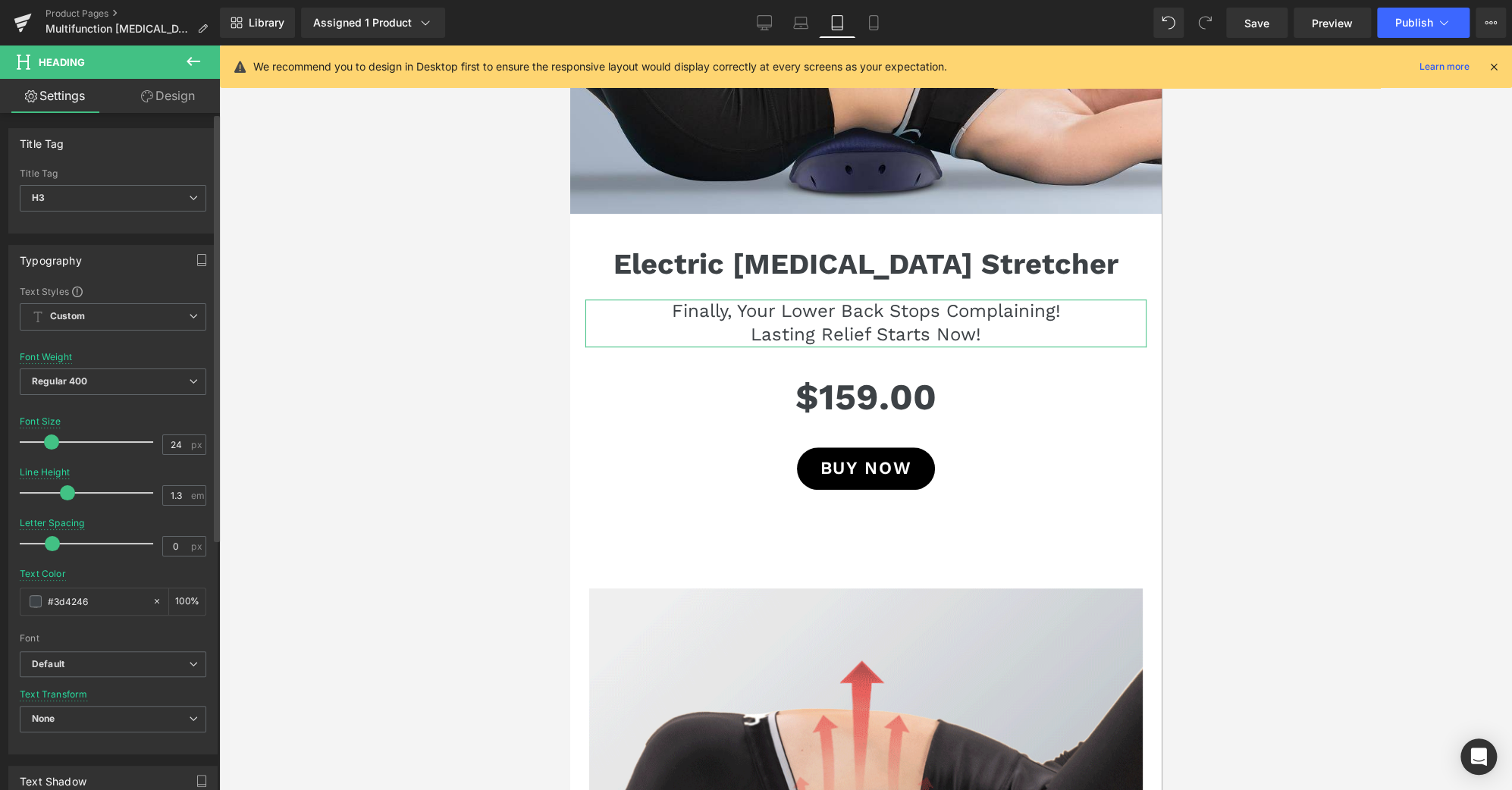
click at [51, 438] on span at bounding box center [51, 442] width 15 height 15
type input "1.4"
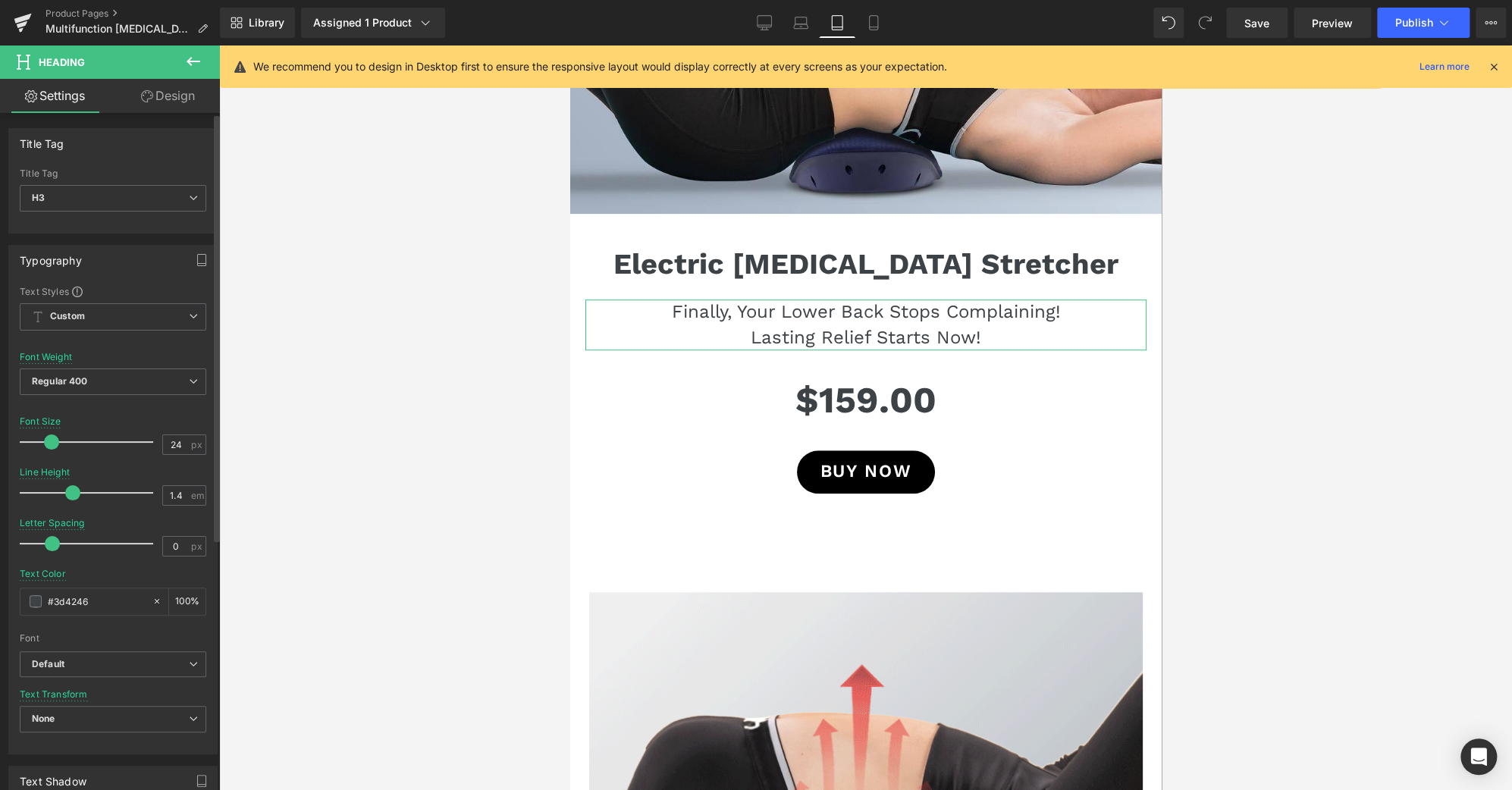
click at [70, 491] on span at bounding box center [72, 493] width 15 height 15
type input "25"
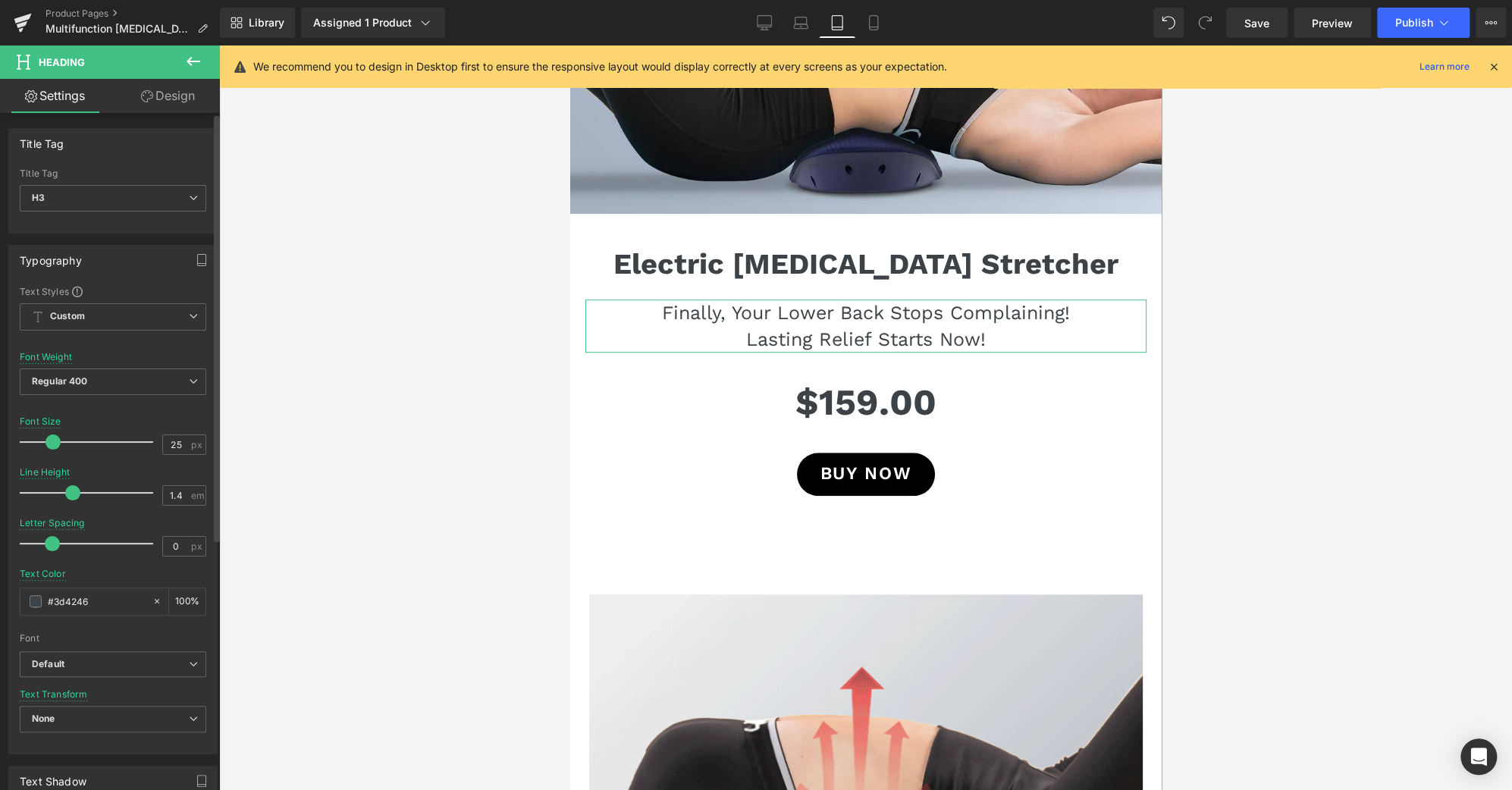
click at [51, 442] on span at bounding box center [53, 442] width 15 height 15
type input "1.3"
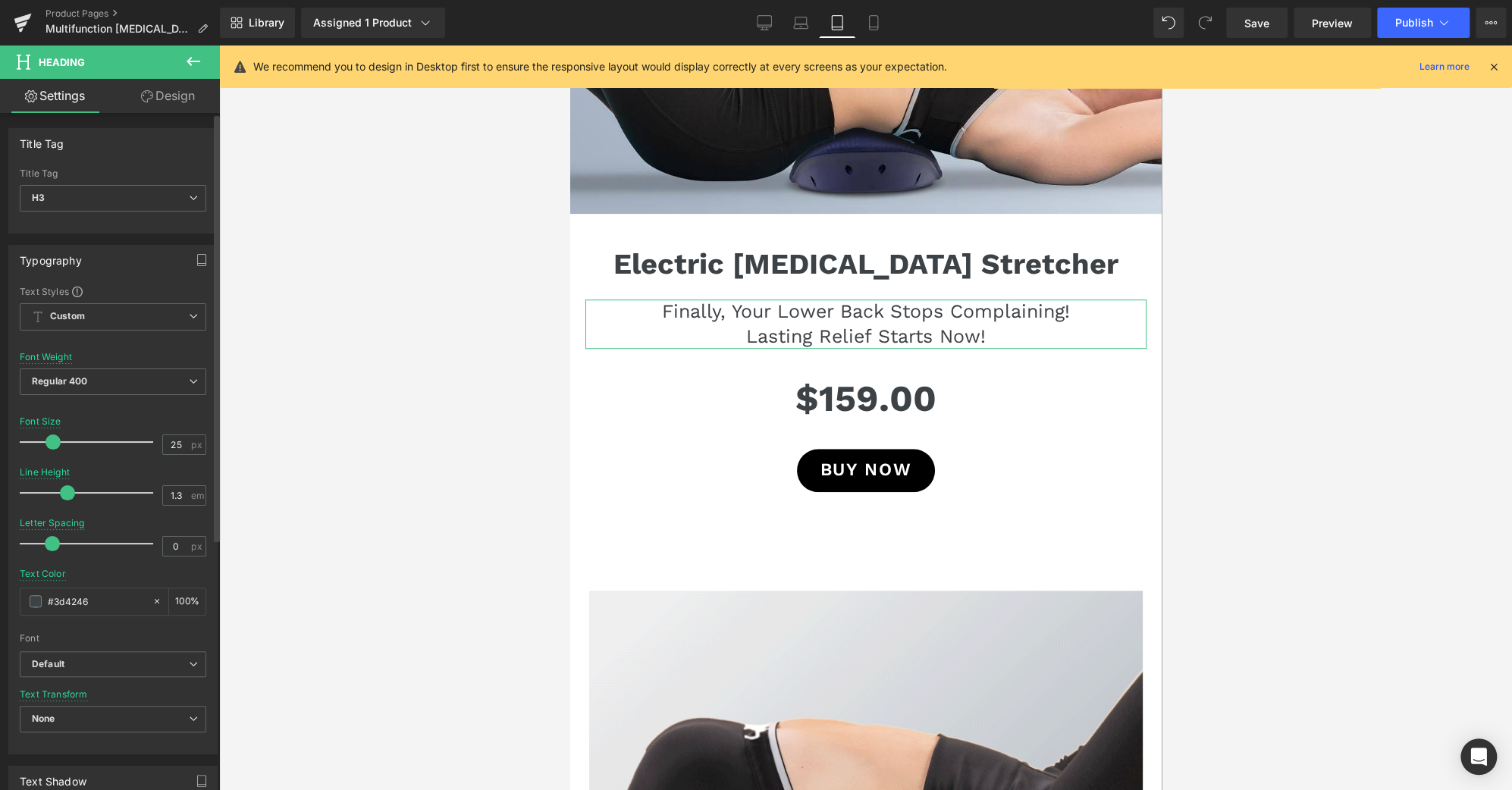
click at [70, 491] on span at bounding box center [67, 493] width 15 height 15
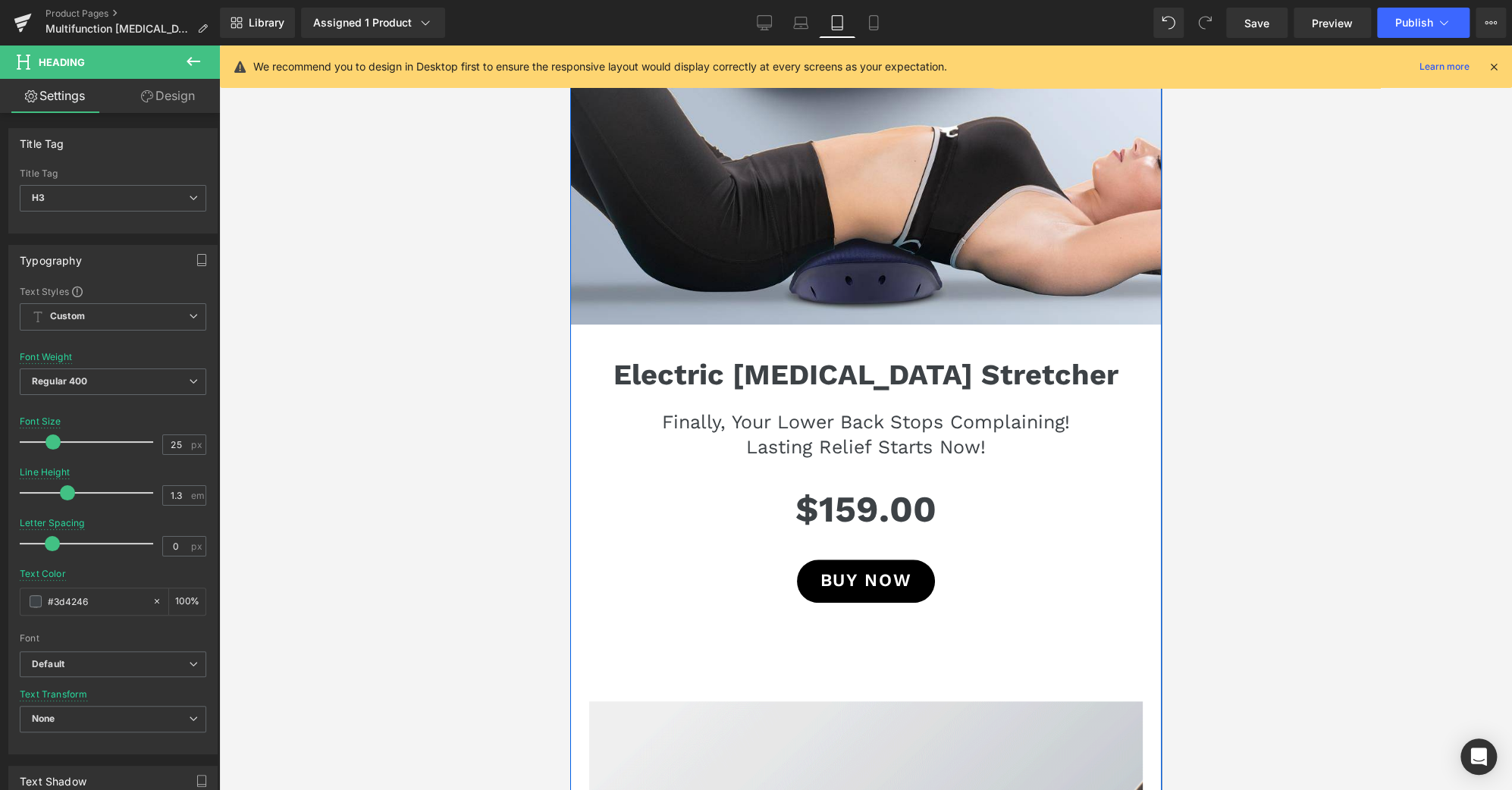
scroll to position [446, 0]
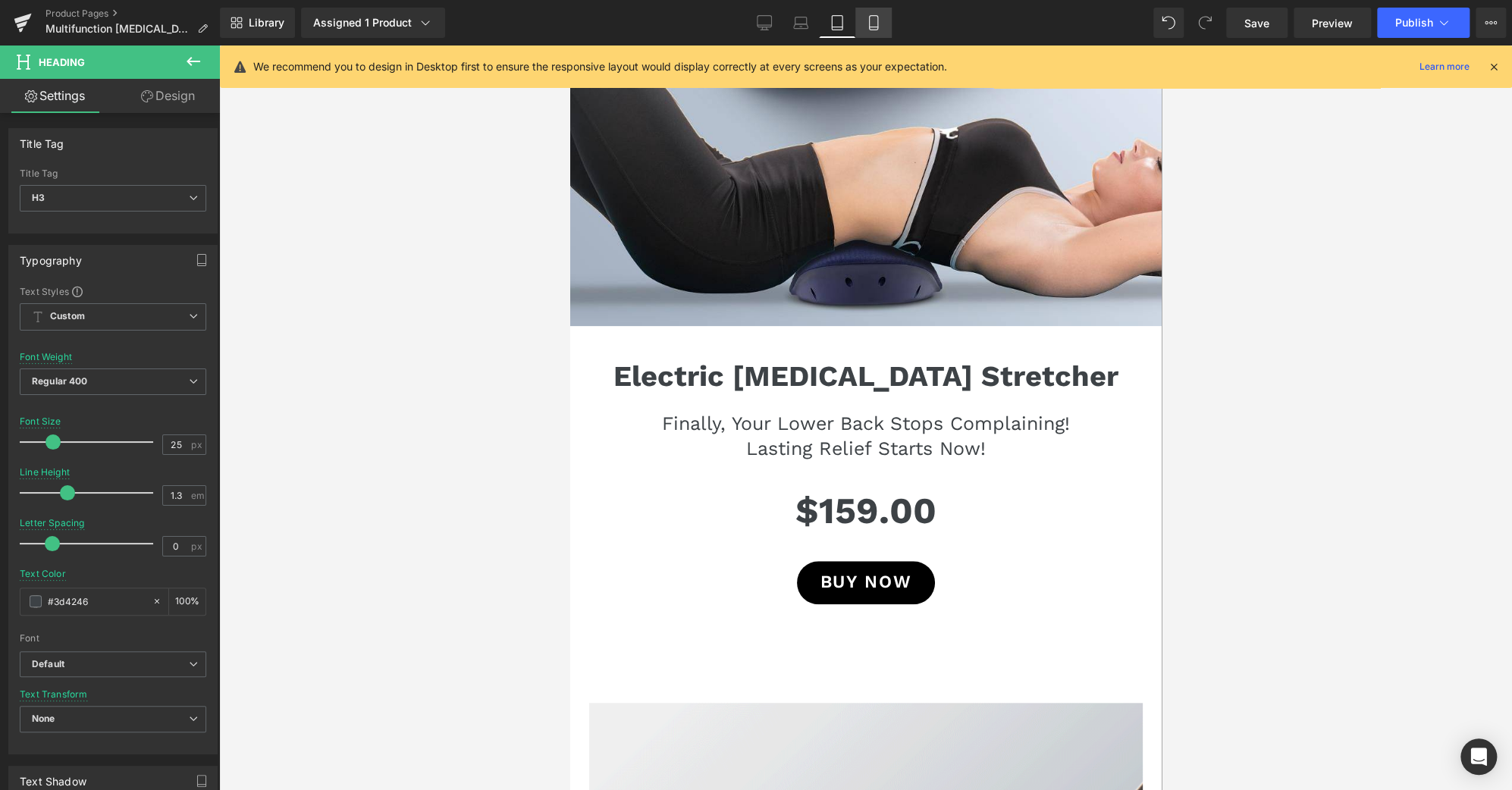
click at [881, 10] on link "Mobile" at bounding box center [873, 22] width 36 height 31
type input "18"
type input "1.5"
type input "#303030"
type input "100"
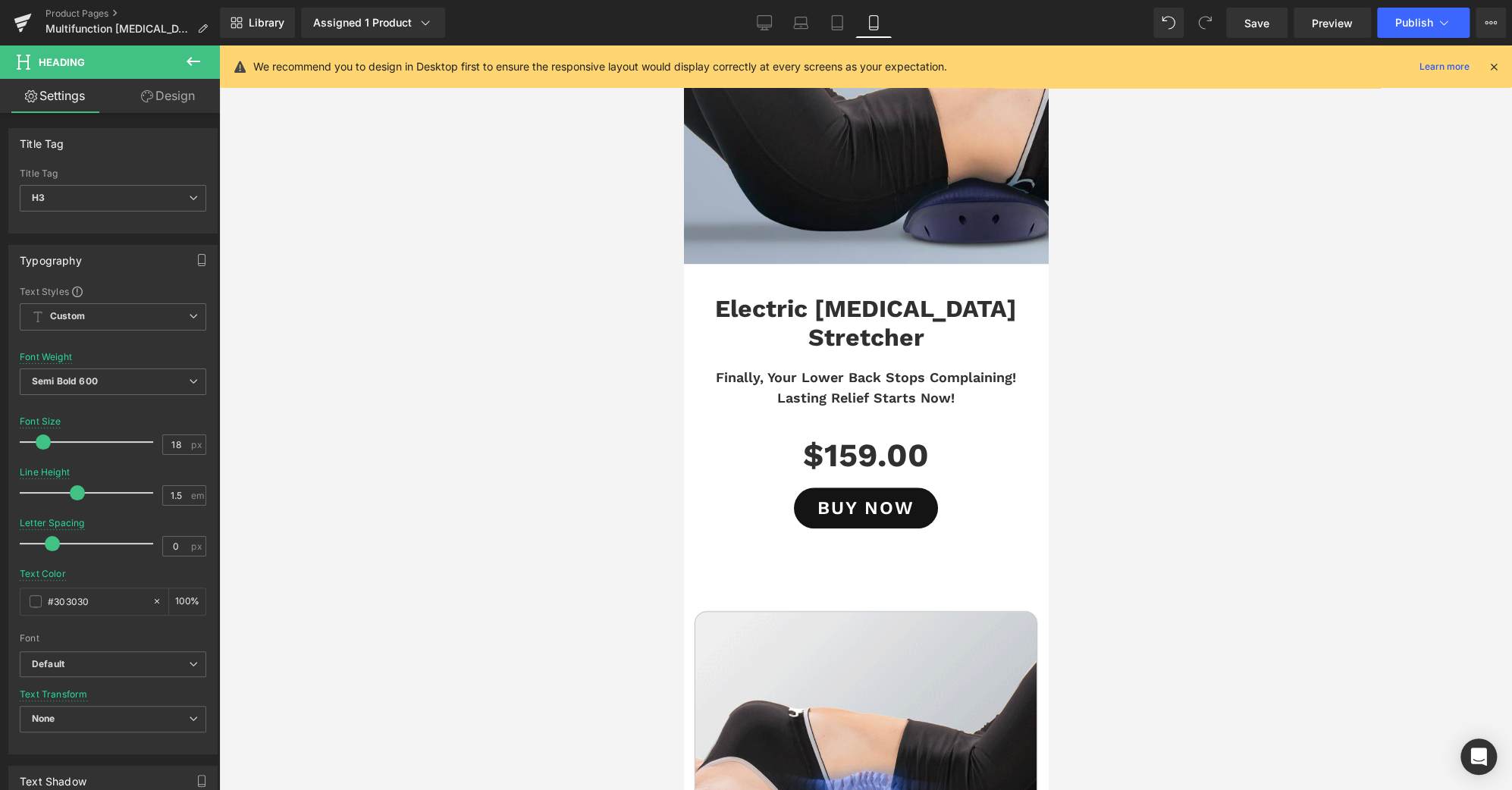
scroll to position [369, 0]
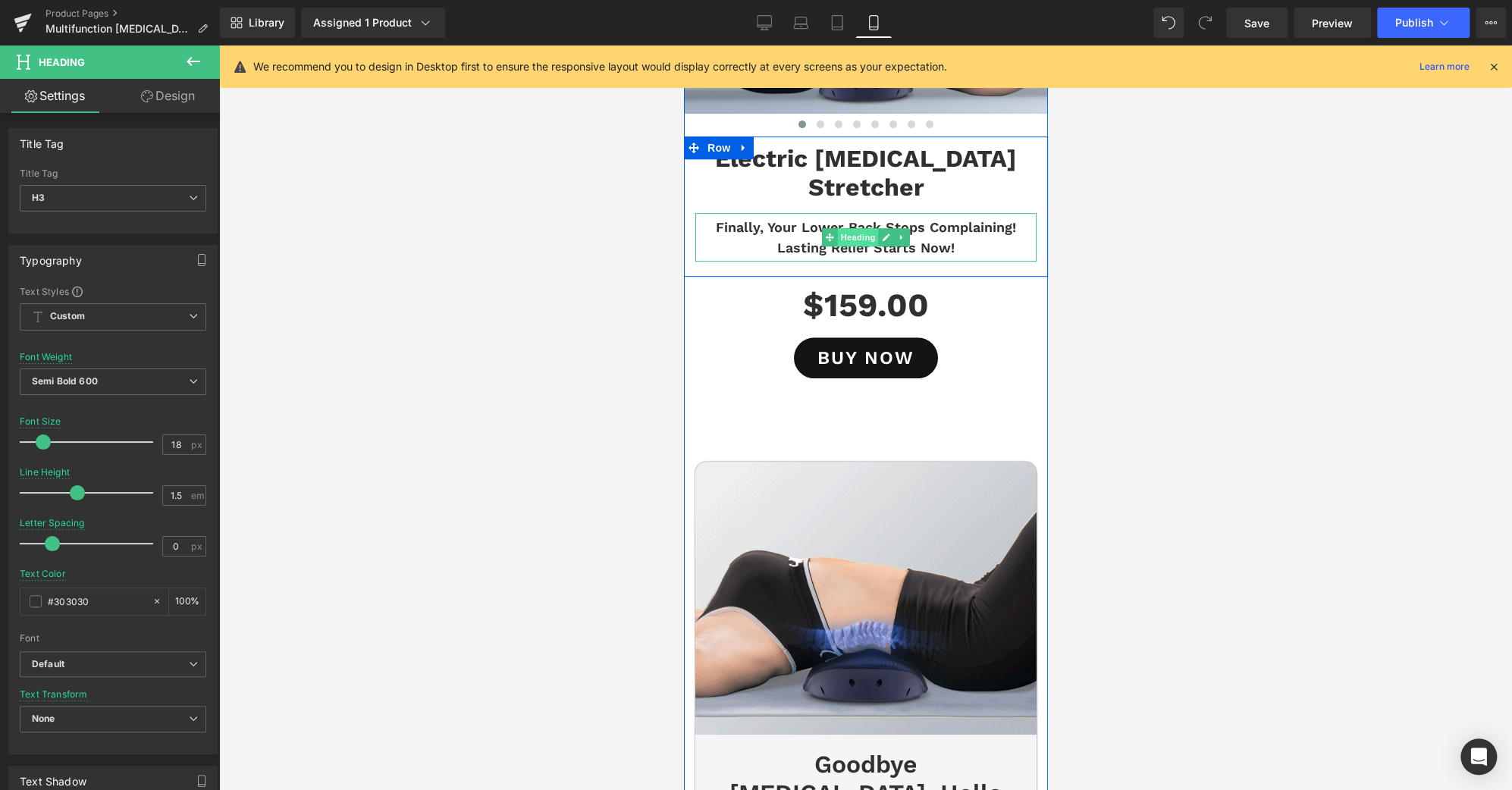
click at [852, 228] on span "Heading" at bounding box center [858, 237] width 41 height 18
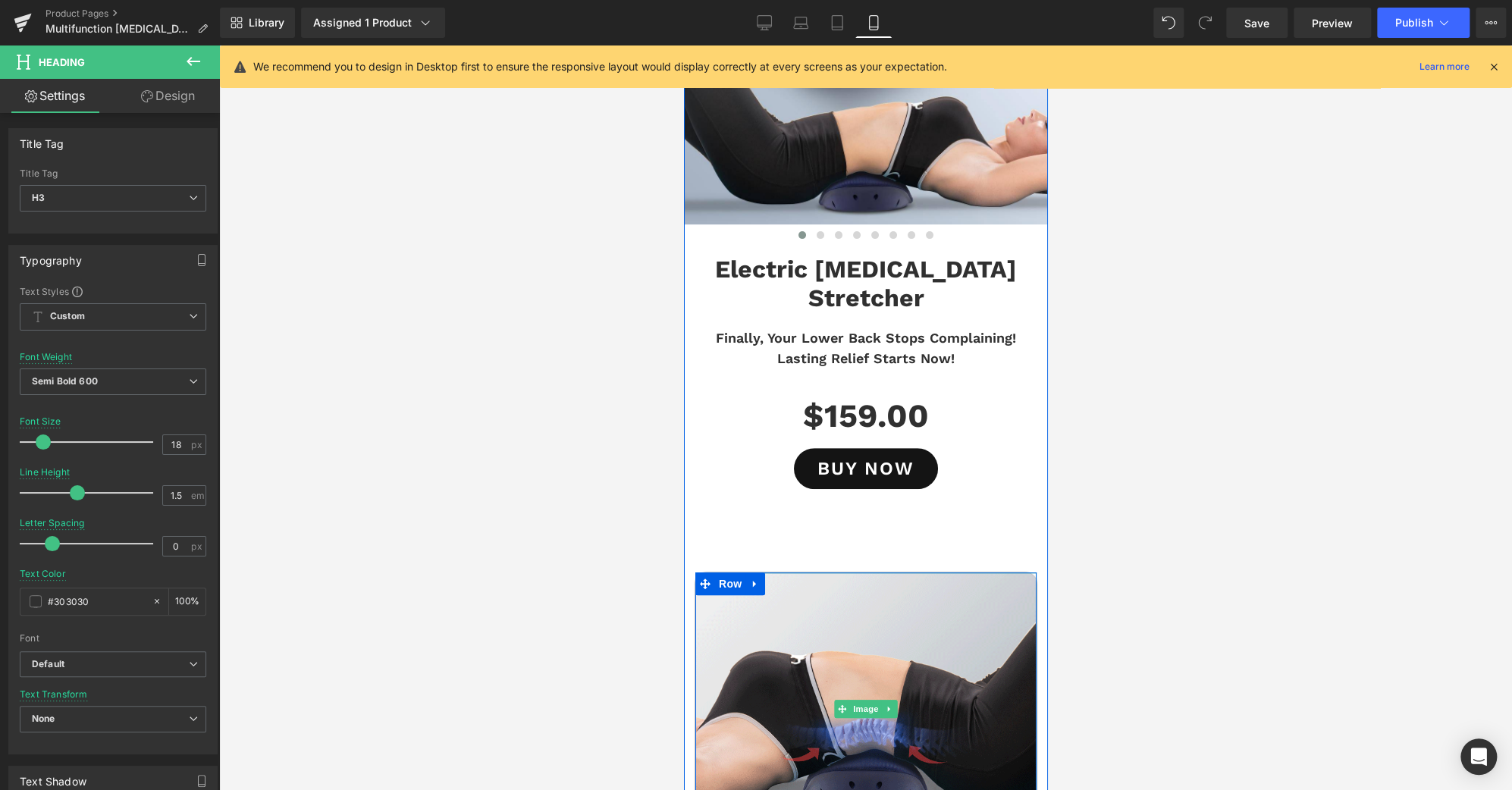
scroll to position [257, 0]
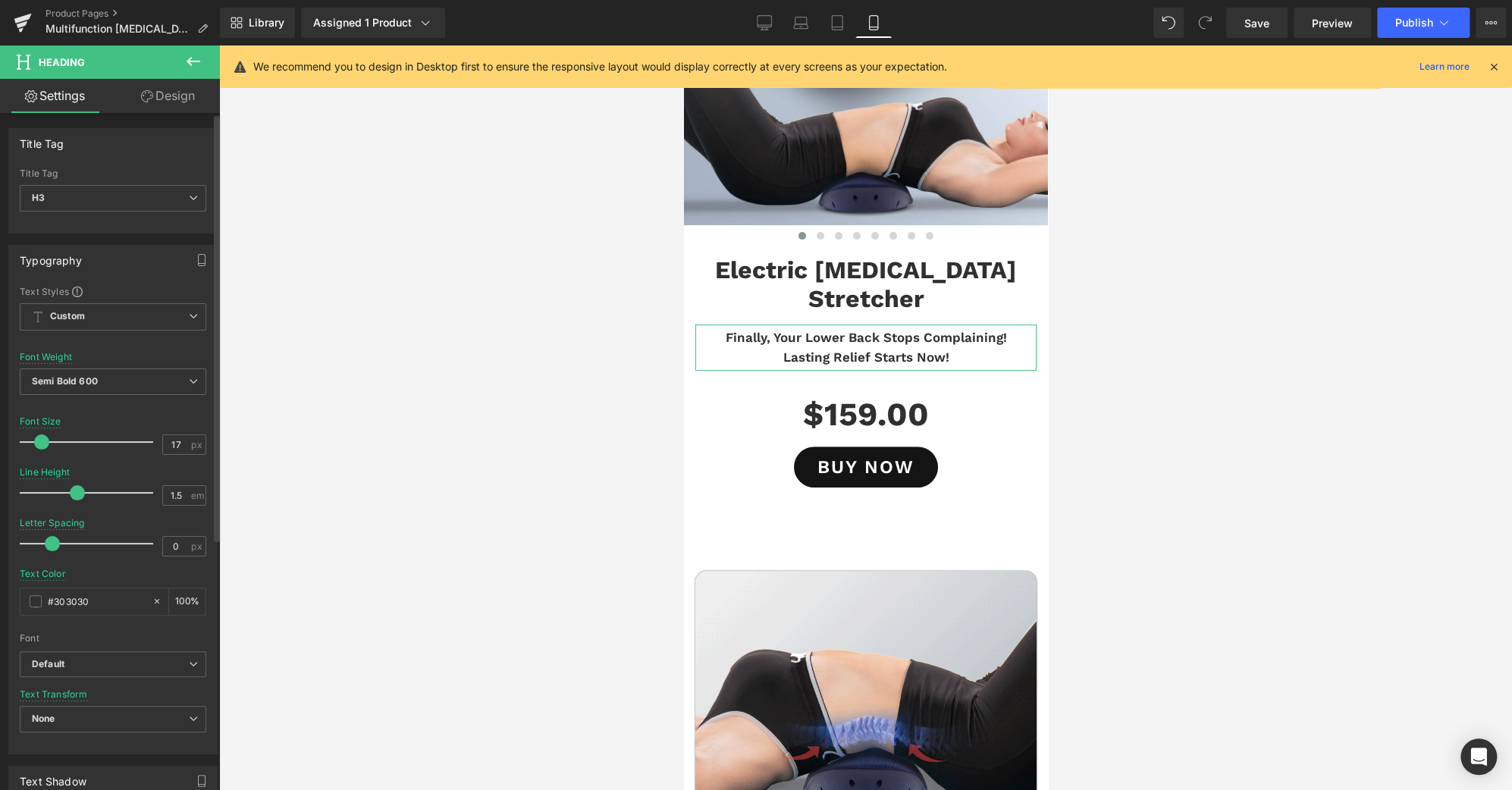
click at [36, 437] on span at bounding box center [42, 442] width 15 height 15
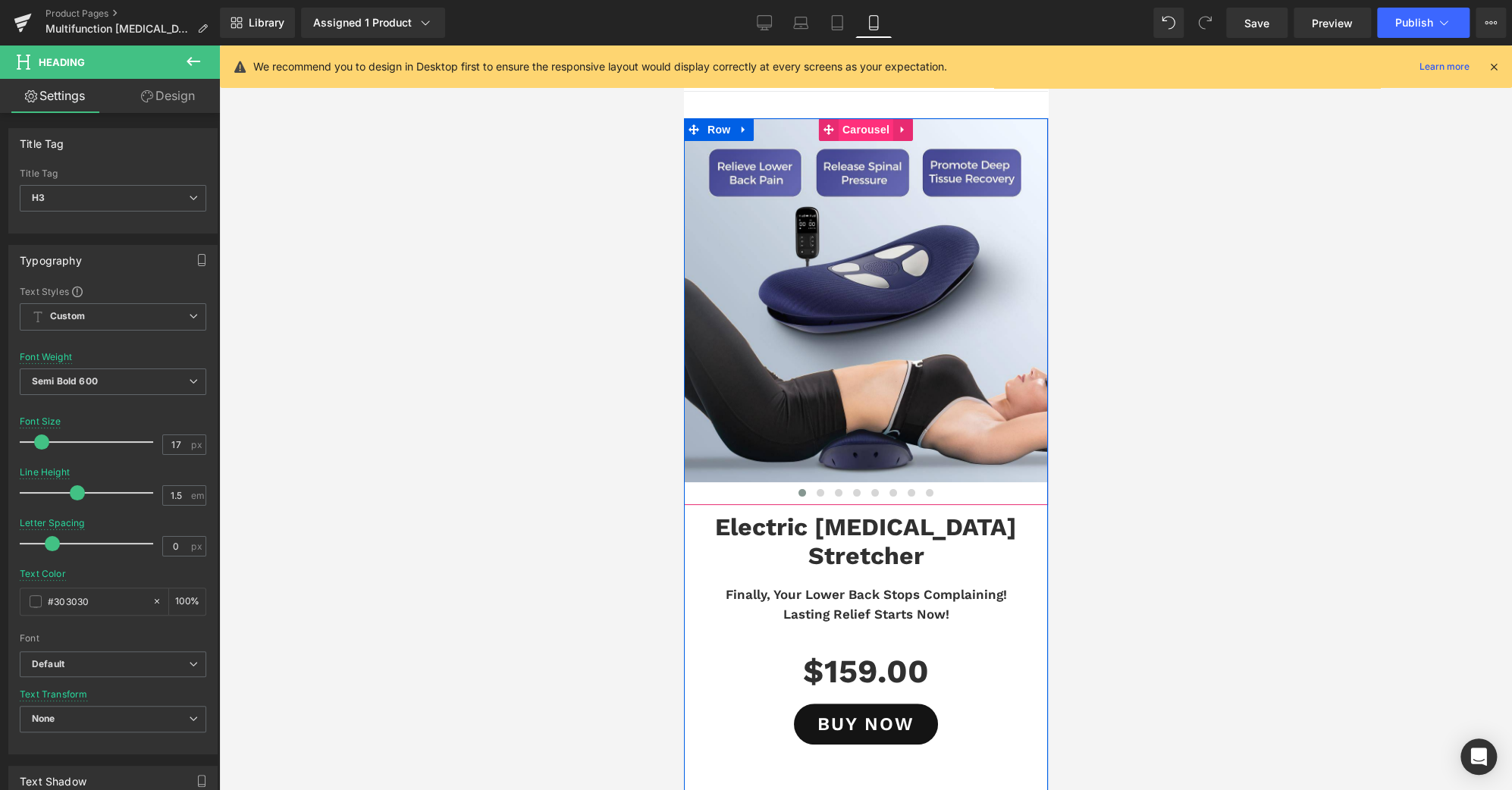
scroll to position [0, 0]
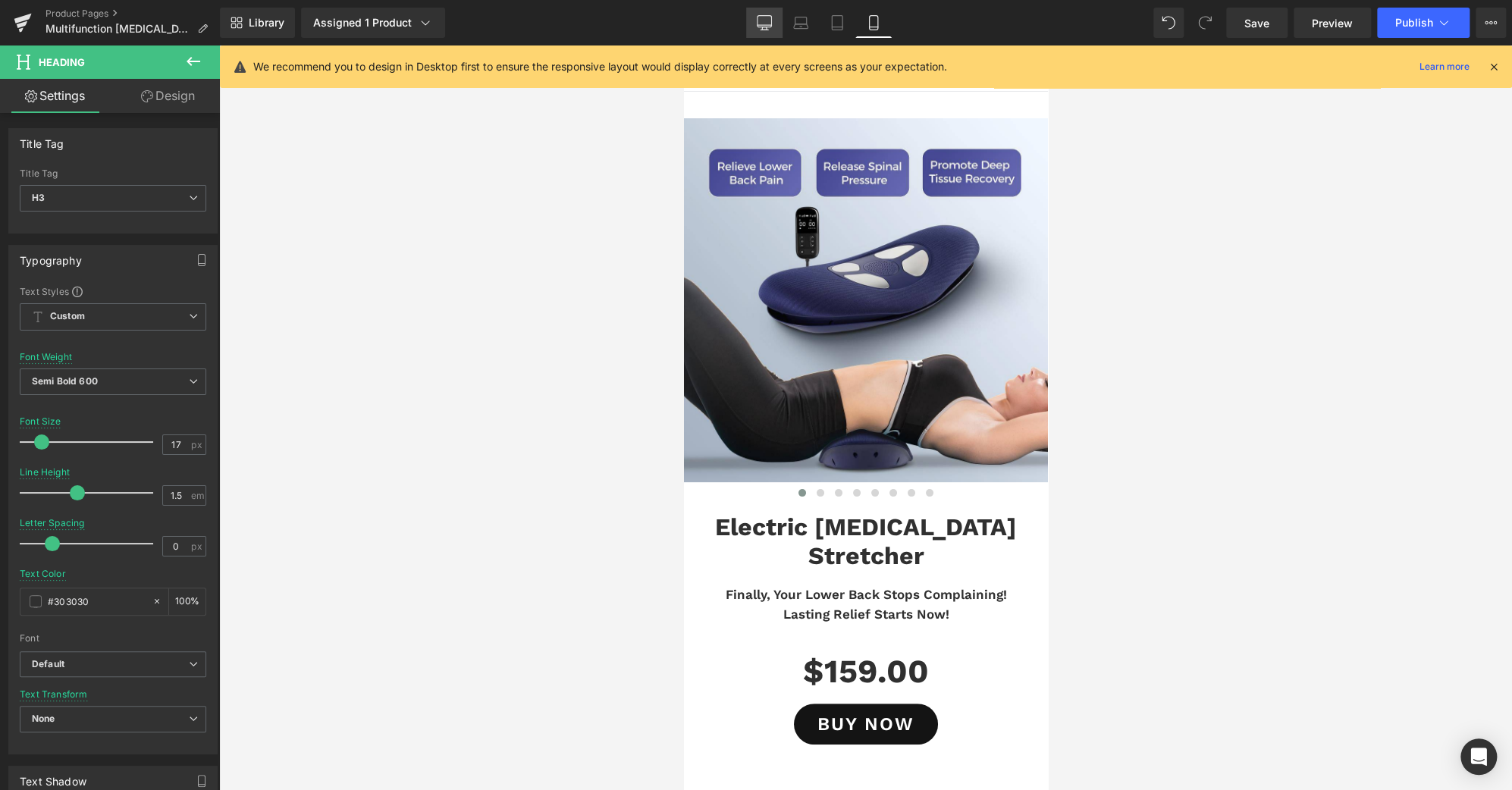
click at [763, 19] on icon at bounding box center [764, 22] width 15 height 15
type input "31"
type input "#3d4246"
type input "100"
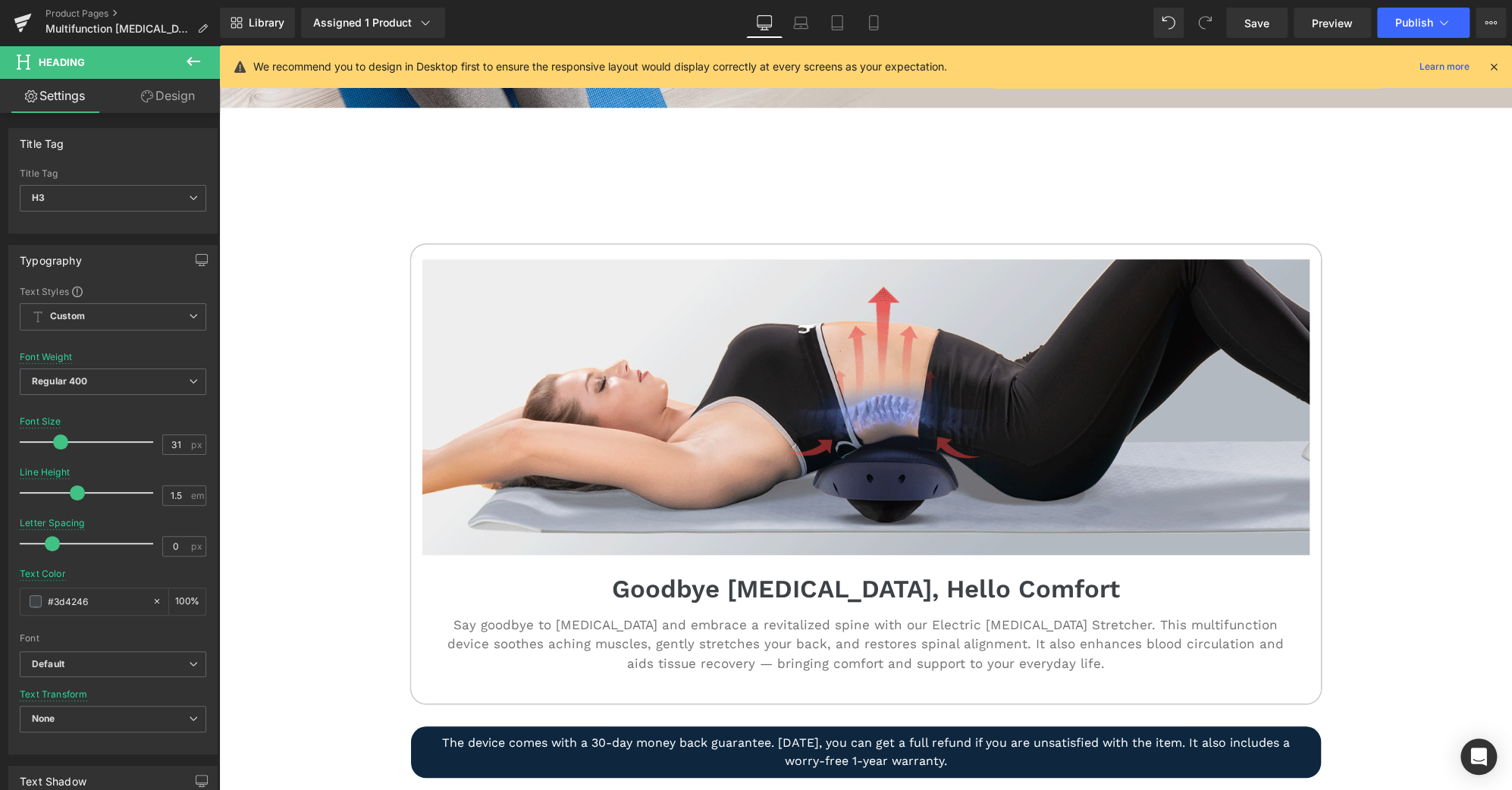
scroll to position [558, 0]
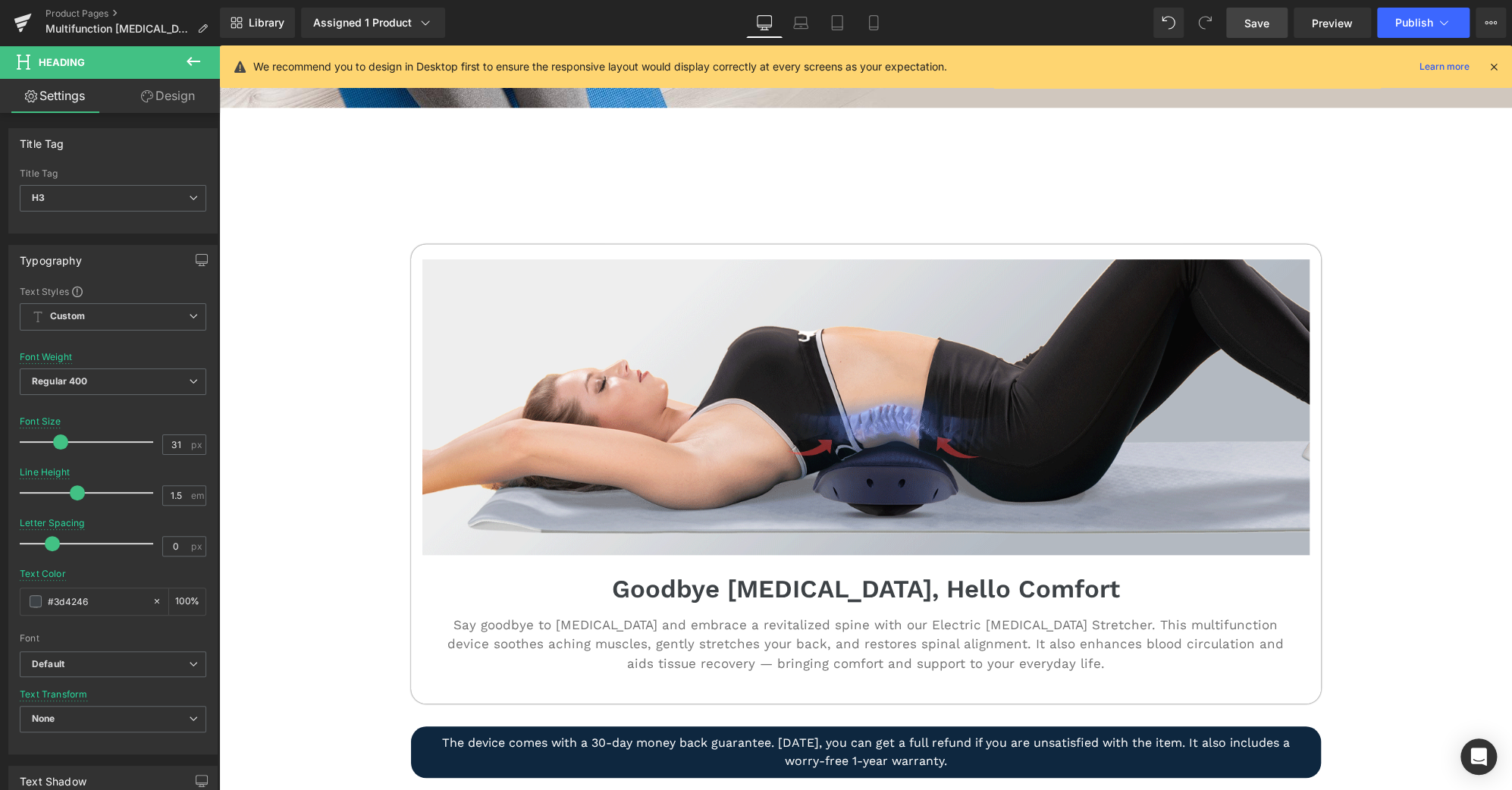
click at [1257, 22] on span "Save" at bounding box center [1257, 23] width 25 height 16
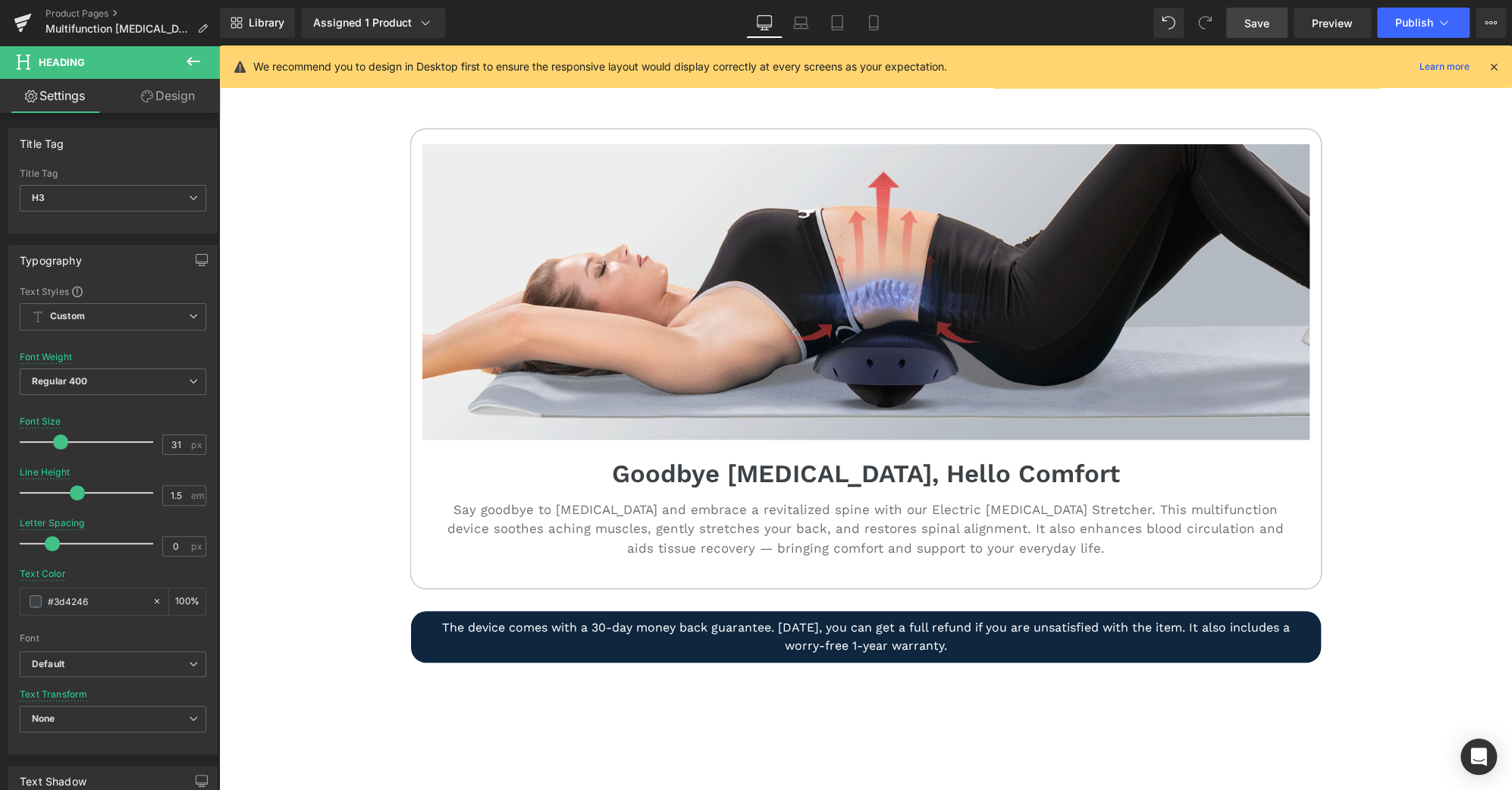
scroll to position [670, 0]
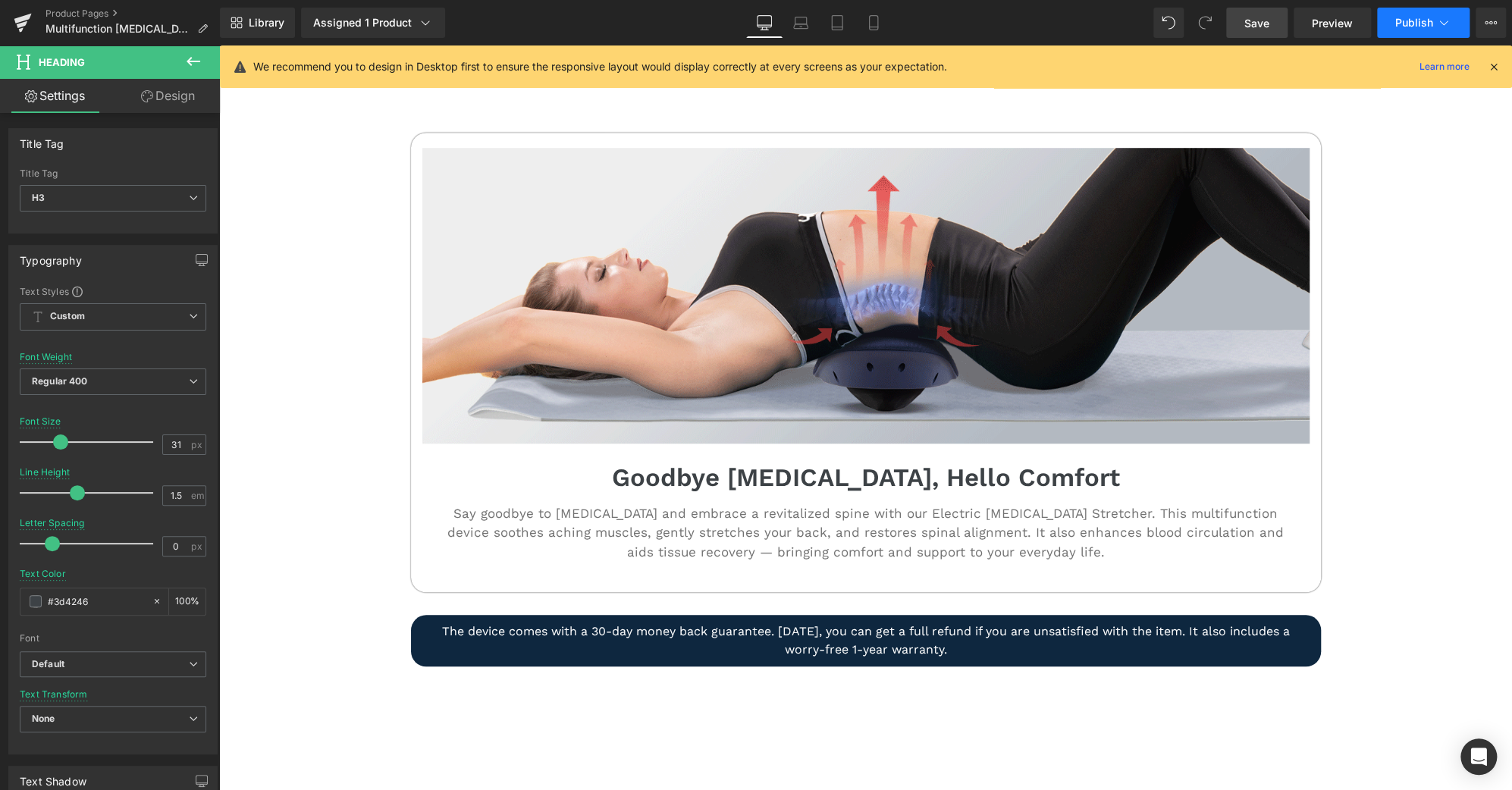
click at [1411, 25] on span "Publish" at bounding box center [1414, 22] width 38 height 12
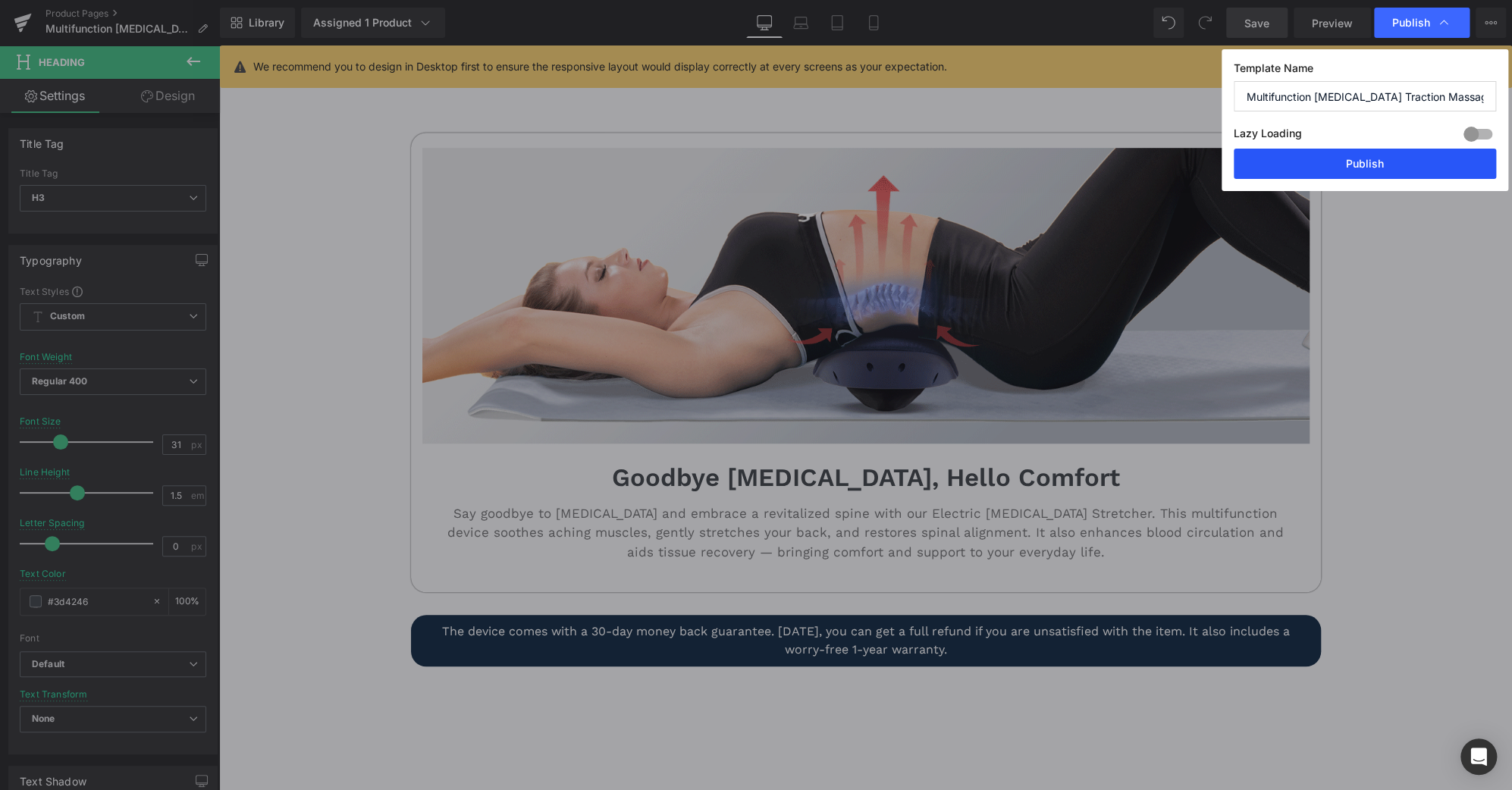
click at [1396, 172] on button "Publish" at bounding box center [1365, 164] width 263 height 31
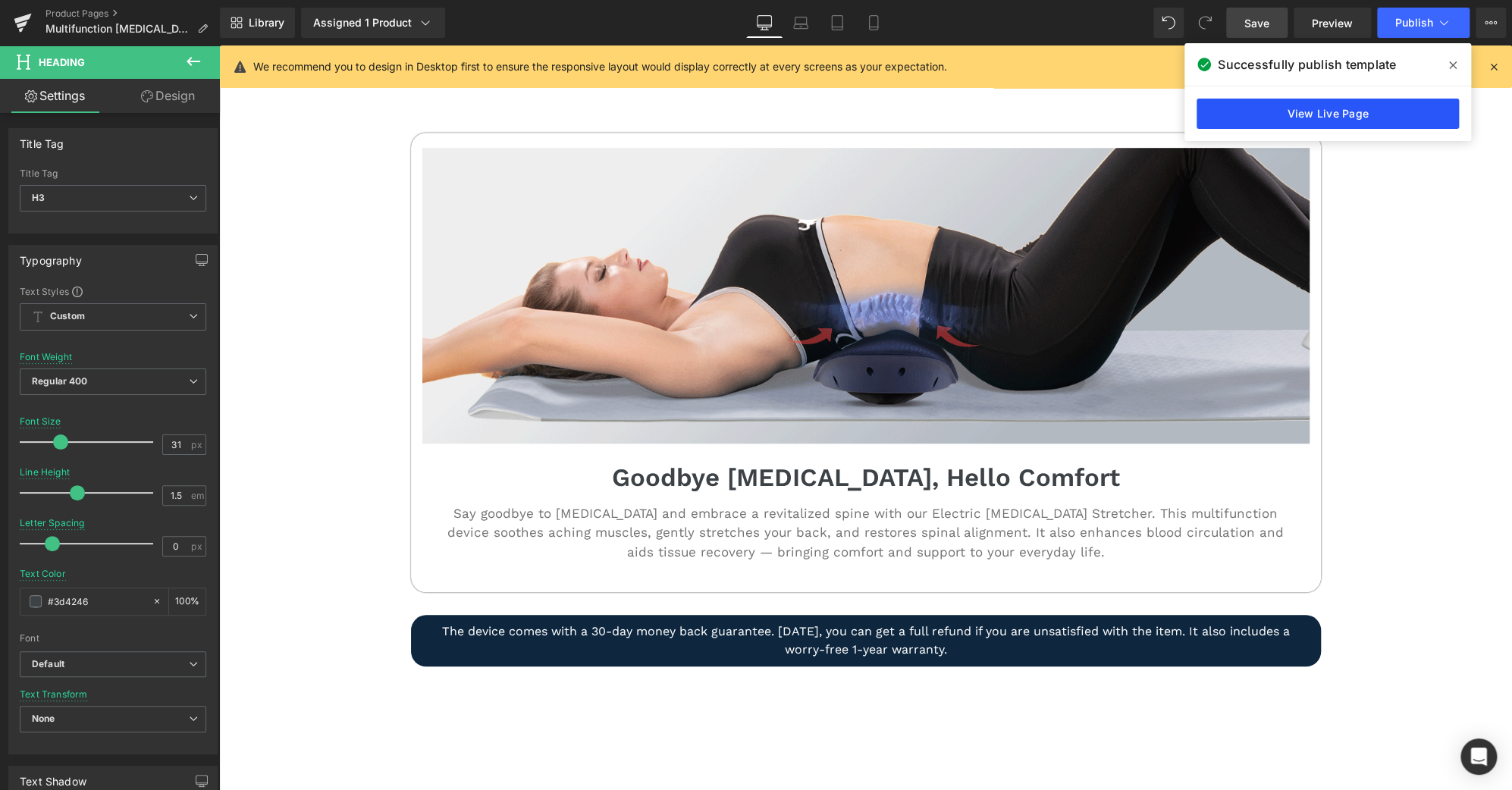
click at [0, 0] on link "View Live Page" at bounding box center [0, 0] width 0 height 0
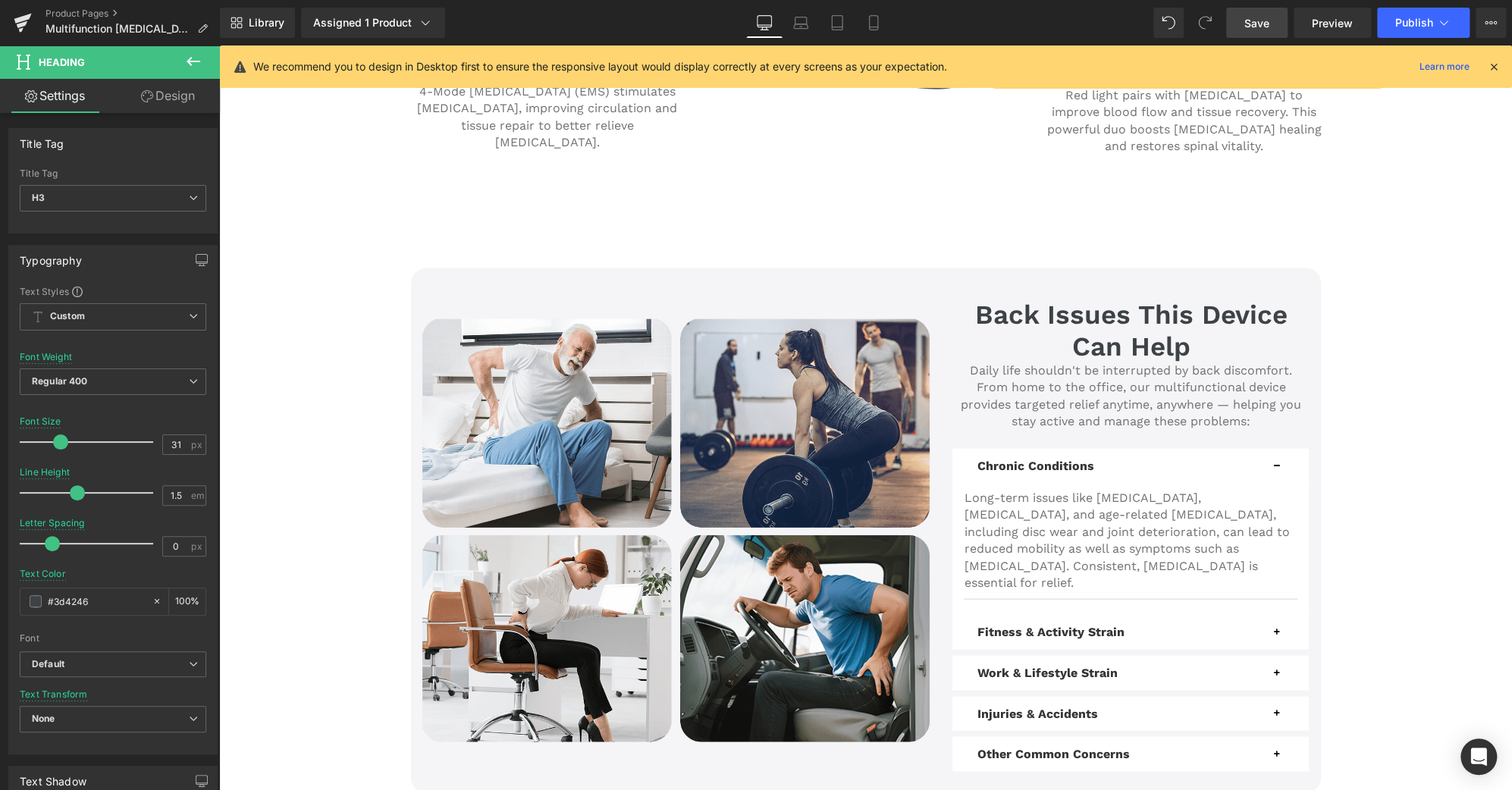
scroll to position [1786, 0]
